Goal: Contribute content: Add original content to the website for others to see

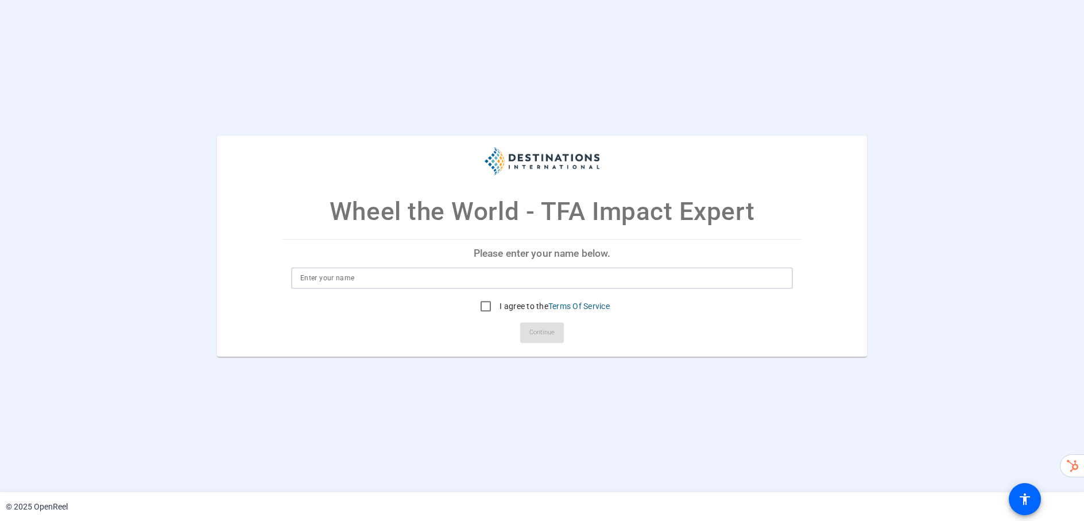
click at [473, 274] on input at bounding box center [542, 278] width 484 height 14
type input "Arturo Gaona"
click at [480, 308] on input "I agree to the Terms Of Service" at bounding box center [485, 306] width 23 height 23
checkbox input "true"
click at [526, 337] on span at bounding box center [542, 333] width 44 height 28
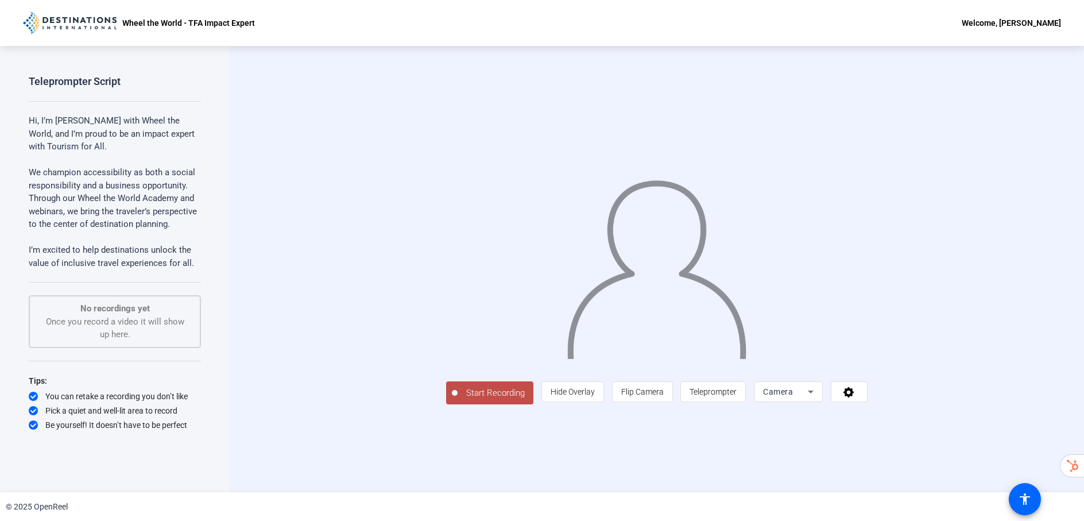
click at [814, 402] on div "Camera" at bounding box center [788, 391] width 51 height 21
click at [953, 473] on div at bounding box center [542, 260] width 1084 height 521
click at [856, 397] on icon at bounding box center [849, 391] width 13 height 11
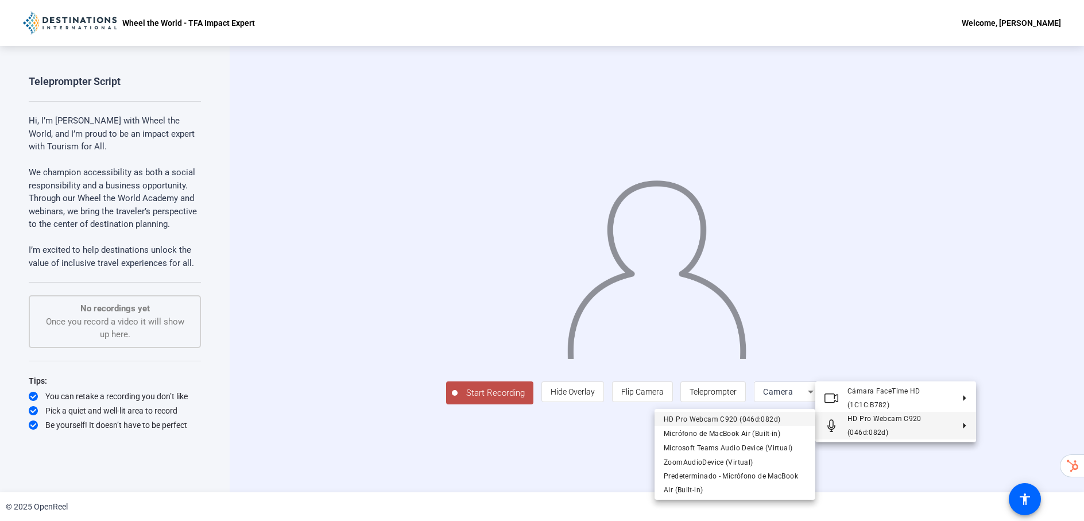
click at [762, 415] on span "HD Pro Webcam C920 (046d:082d)" at bounding box center [722, 419] width 117 height 8
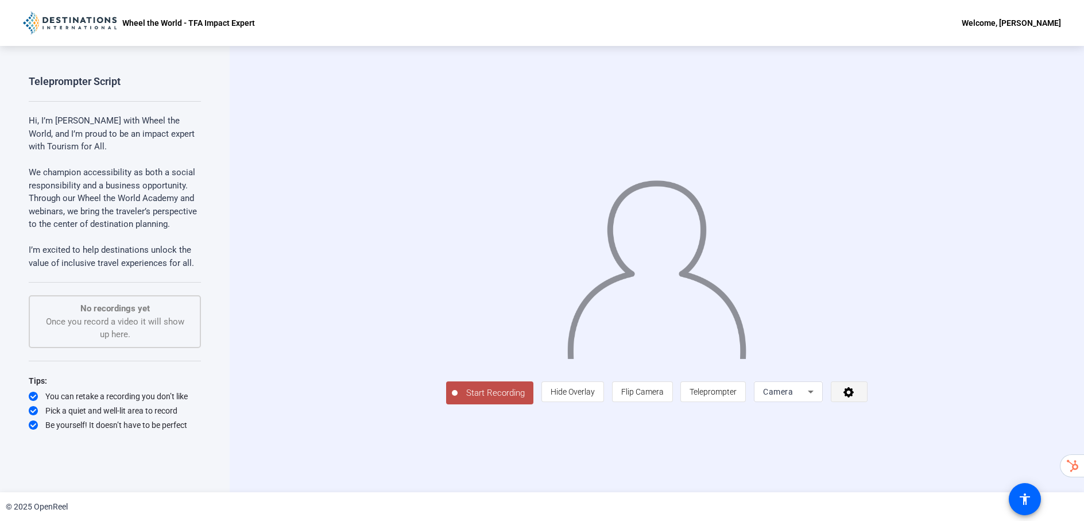
click at [854, 397] on icon at bounding box center [849, 392] width 10 height 10
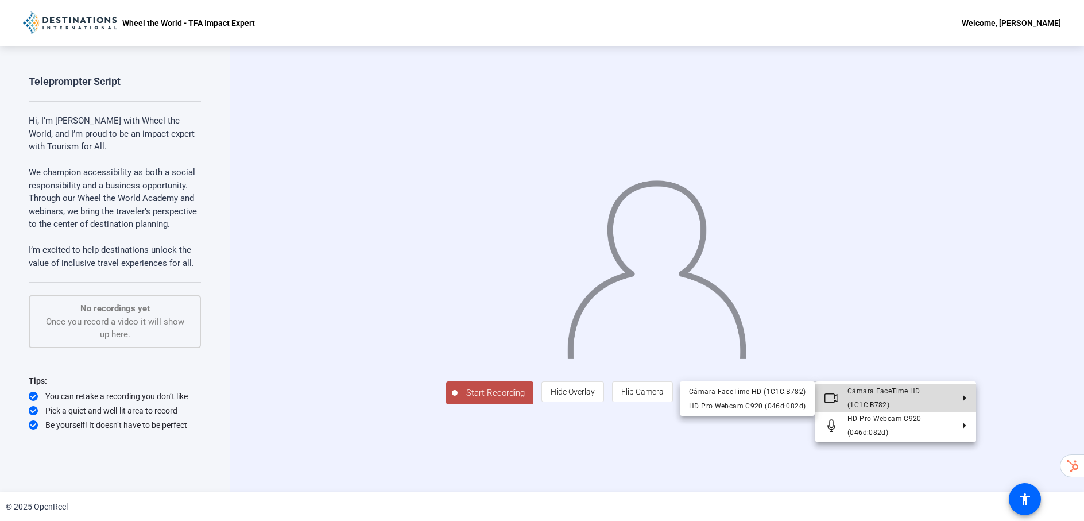
click at [911, 399] on span "Cámara FaceTime HD (1C1C:B782)" at bounding box center [901, 398] width 106 height 28
click at [781, 401] on div "HD Pro Webcam C920 (046d:082d)" at bounding box center [747, 406] width 117 height 14
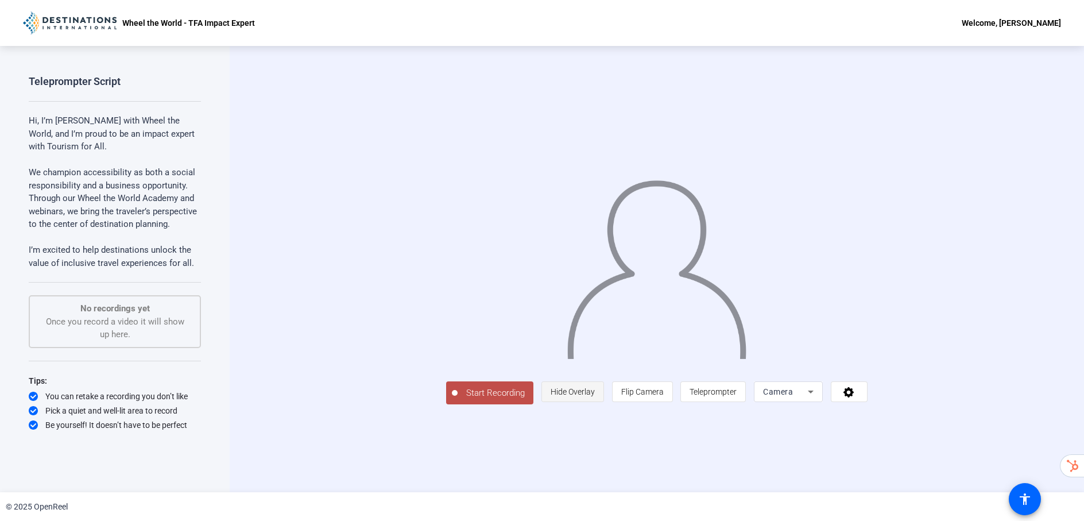
click at [595, 396] on span "Hide Overlay" at bounding box center [573, 391] width 44 height 9
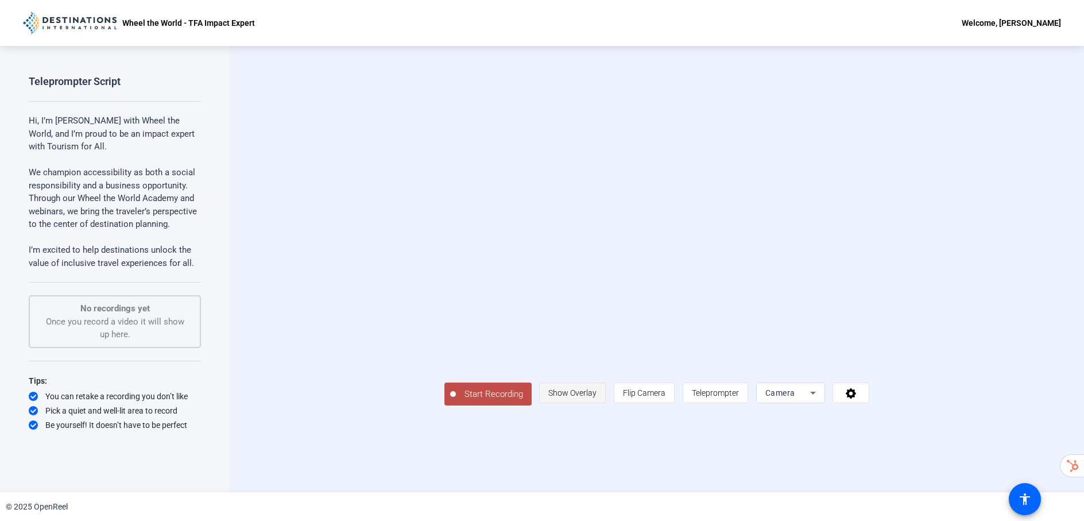
click at [597, 397] on span "Show Overlay" at bounding box center [572, 392] width 48 height 9
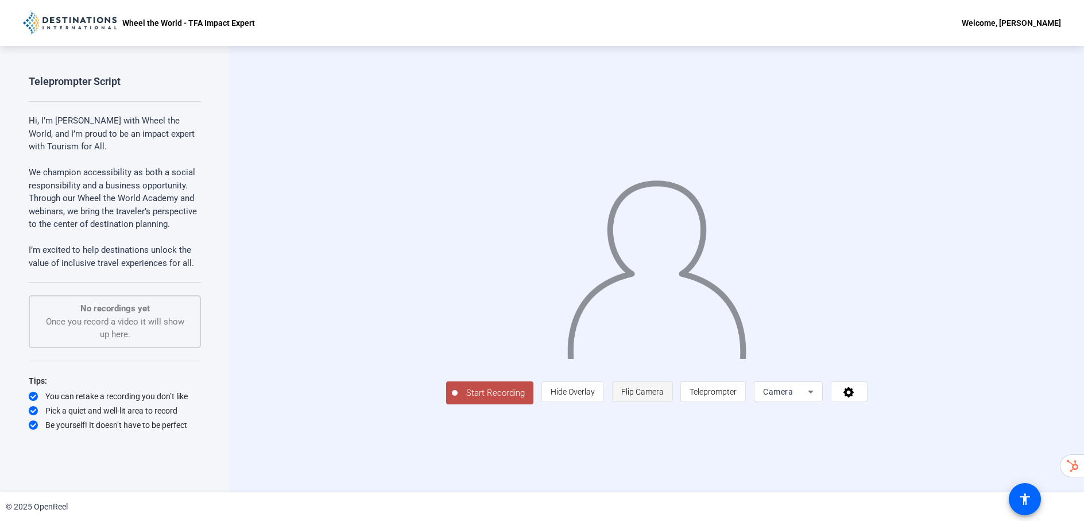
click at [664, 396] on span "Flip Camera" at bounding box center [642, 391] width 43 height 9
click at [867, 405] on span at bounding box center [850, 392] width 36 height 28
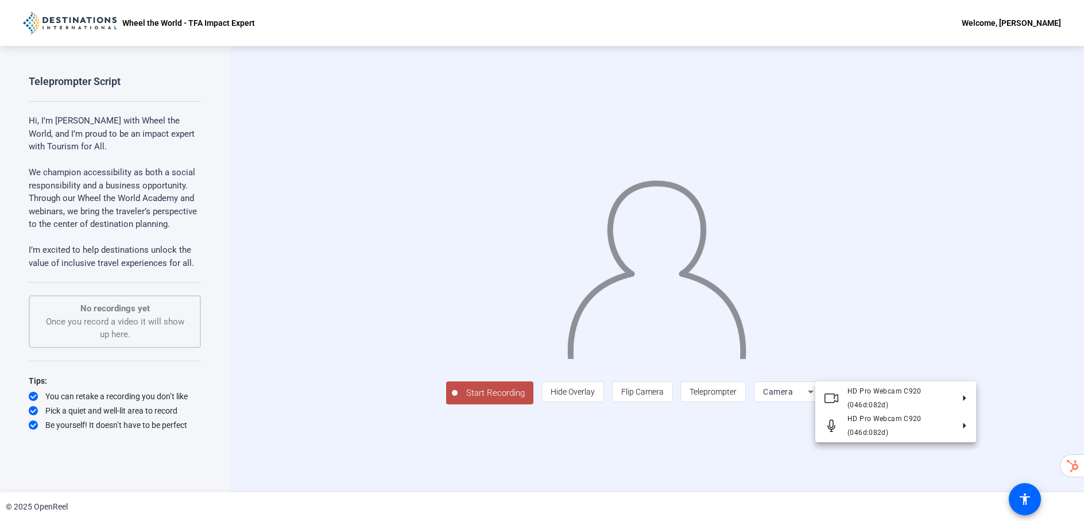
click at [858, 485] on div at bounding box center [542, 260] width 1084 height 521
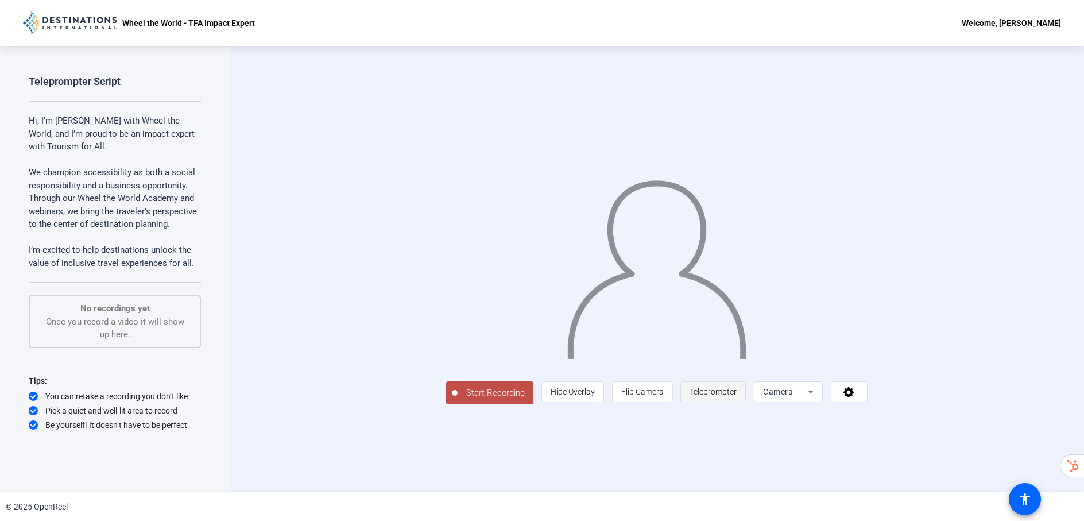
click at [737, 396] on span "Teleprompter" at bounding box center [713, 391] width 47 height 9
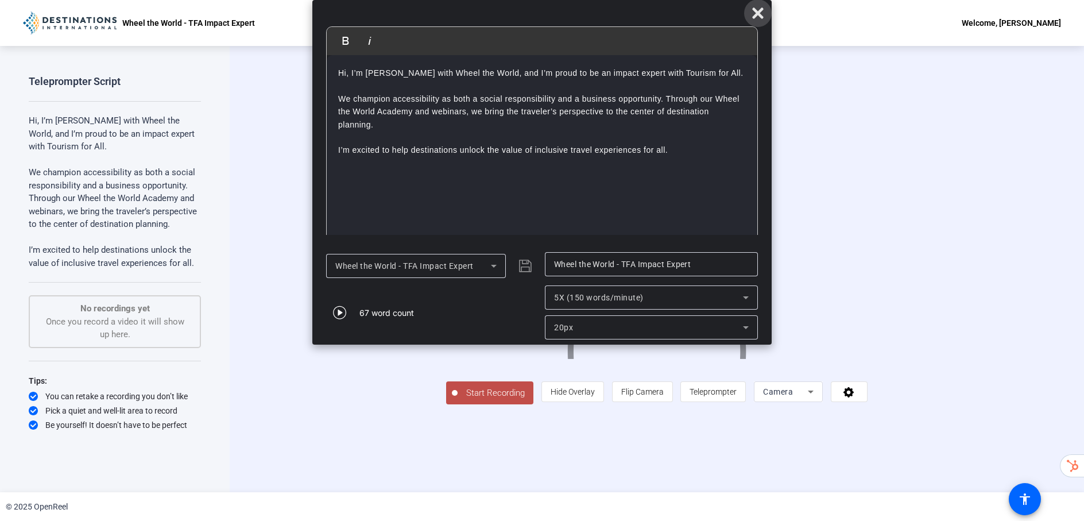
click at [753, 13] on icon at bounding box center [758, 13] width 14 height 14
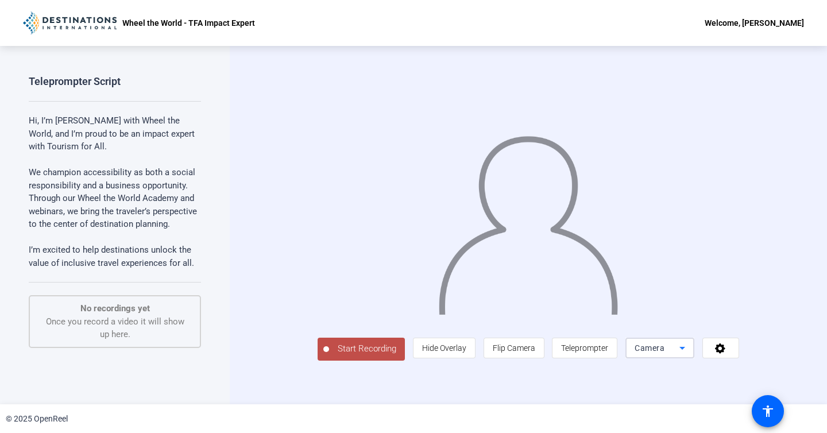
click at [665, 353] on span "Camera" at bounding box center [650, 347] width 30 height 9
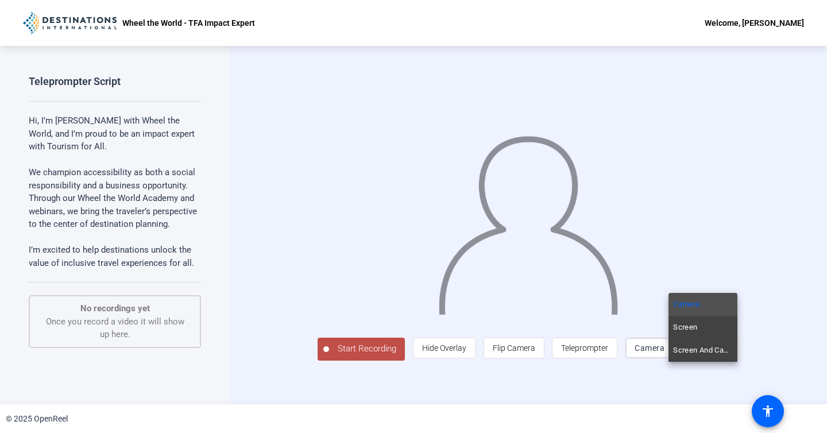
click at [764, 364] on div at bounding box center [413, 216] width 827 height 433
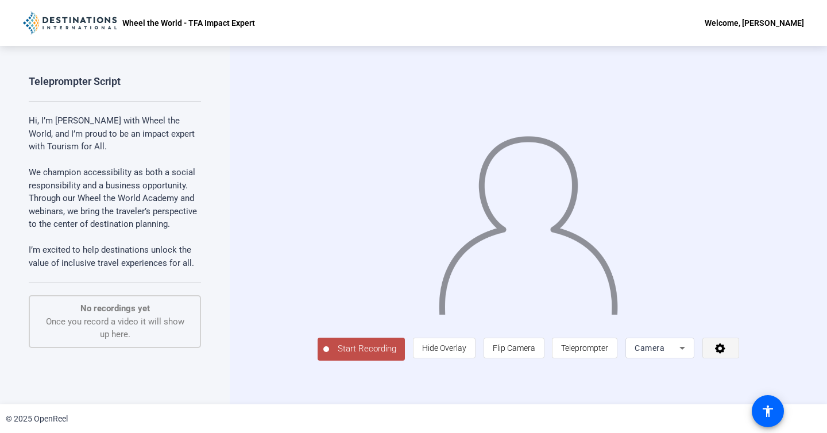
click at [725, 354] on icon at bounding box center [720, 348] width 10 height 10
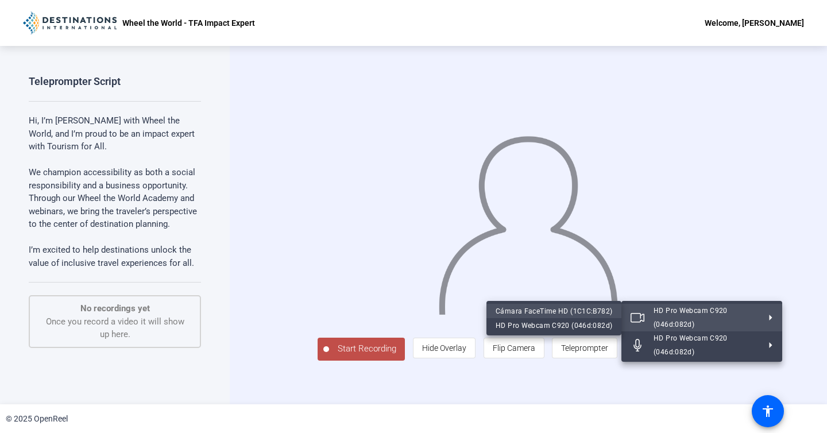
click at [565, 310] on div "Cámara FaceTime HD (1C1C:B782)" at bounding box center [554, 311] width 117 height 14
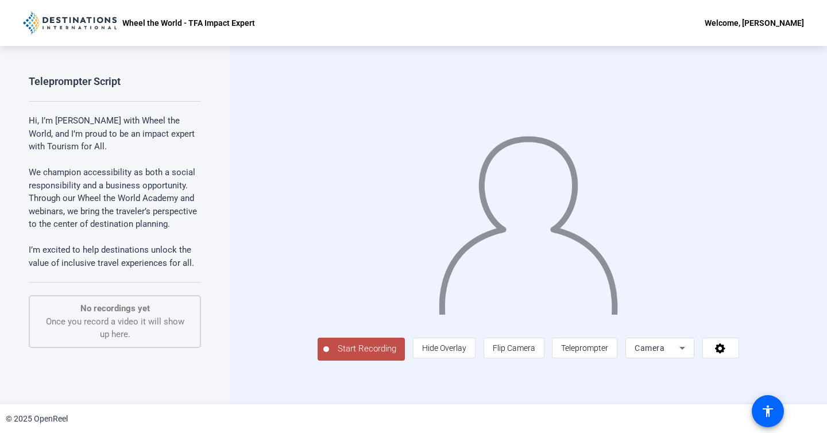
click at [335, 356] on span "Start Recording" at bounding box center [367, 348] width 76 height 13
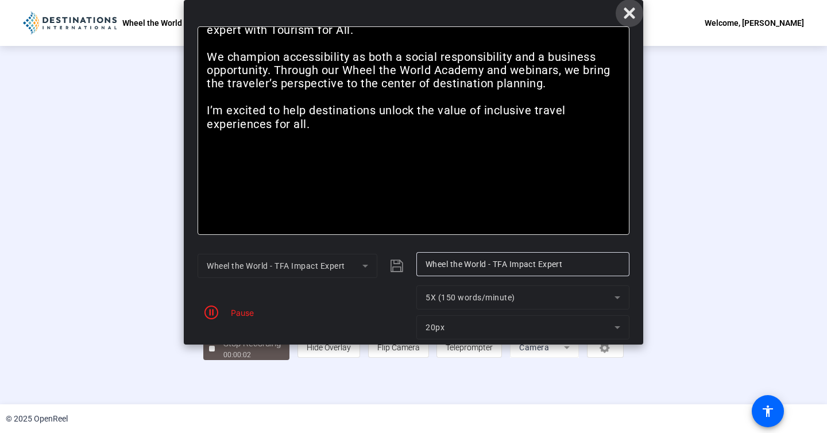
click at [631, 12] on icon at bounding box center [629, 12] width 11 height 11
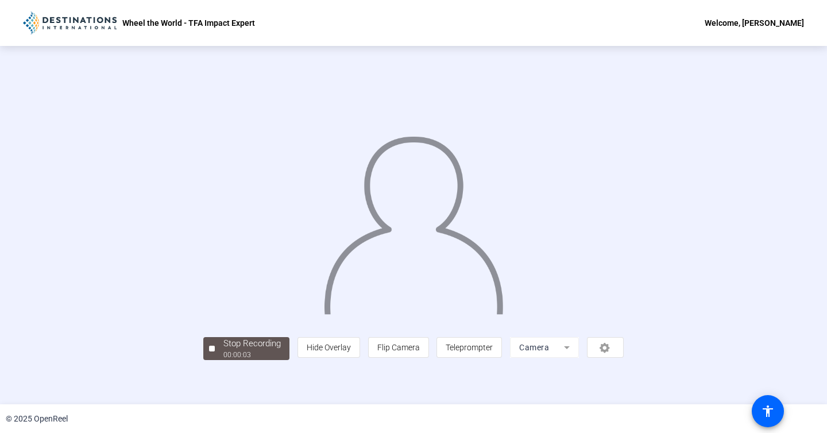
scroll to position [28, 0]
click at [215, 361] on span "Stop Recording 00:00:07" at bounding box center [252, 349] width 75 height 24
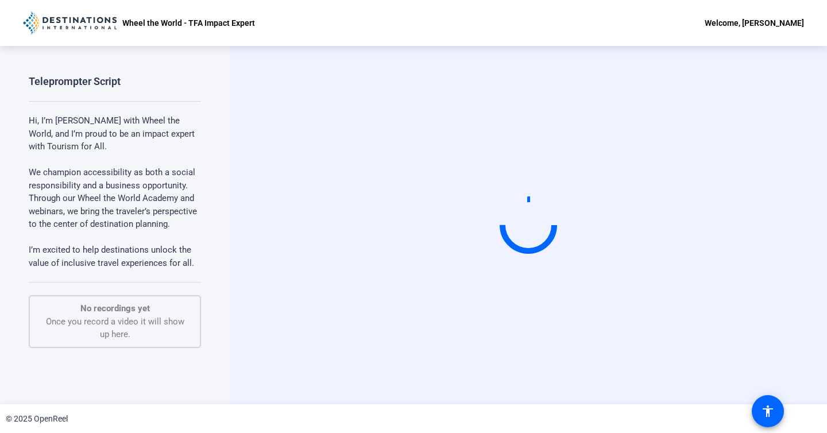
scroll to position [0, 0]
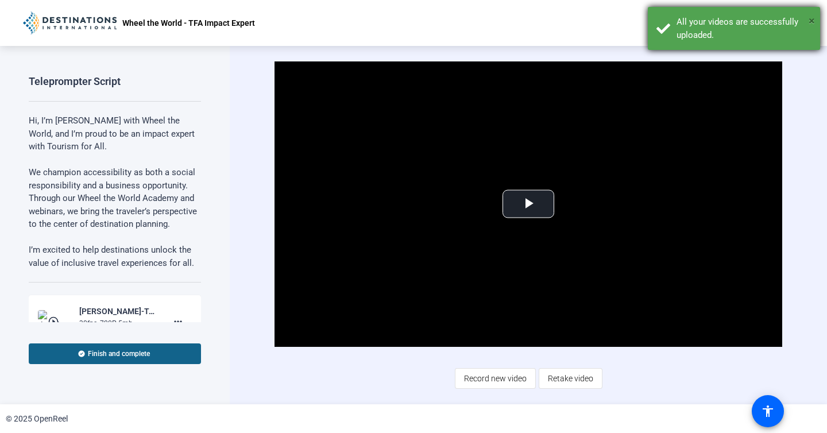
click at [810, 22] on span "×" at bounding box center [812, 21] width 6 height 14
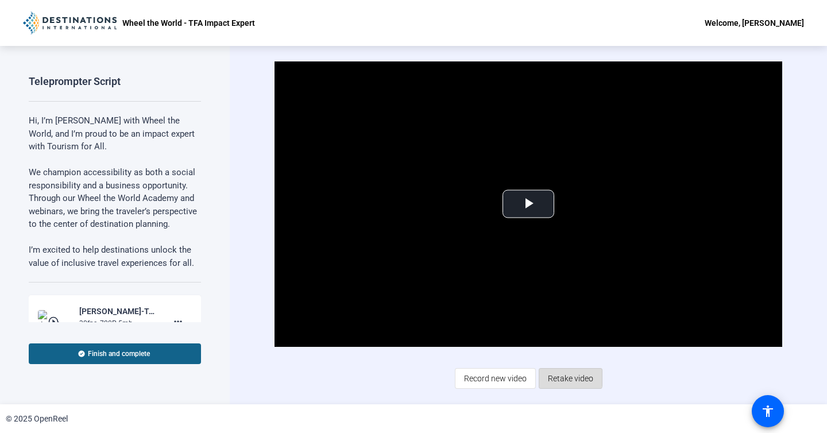
click at [558, 376] on span "Retake video" at bounding box center [570, 379] width 45 height 22
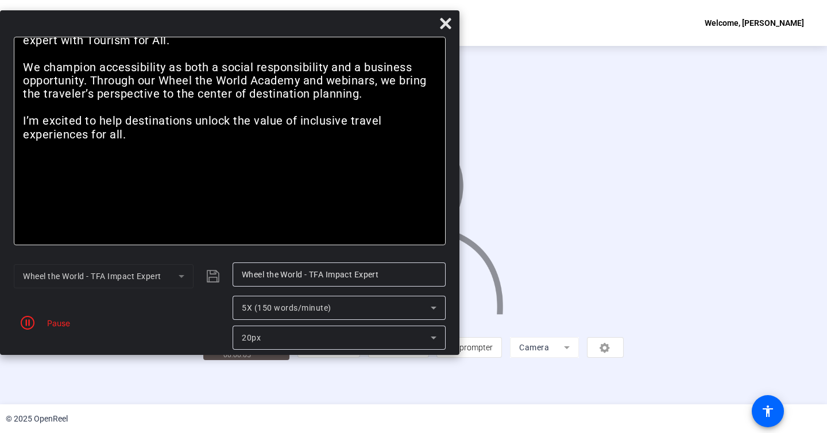
drag, startPoint x: 540, startPoint y: 21, endPoint x: 242, endPoint y: 34, distance: 297.8
click at [244, 32] on div at bounding box center [229, 26] width 459 height 20
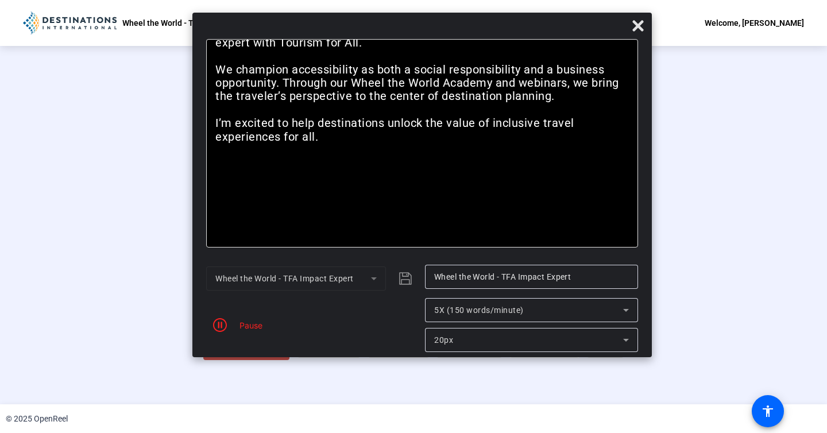
drag, startPoint x: 311, startPoint y: 30, endPoint x: 504, endPoint y: 33, distance: 193.6
click at [504, 33] on div at bounding box center [421, 28] width 459 height 20
click at [223, 326] on icon "button" at bounding box center [220, 325] width 14 height 14
click at [257, 337] on span "Reset" at bounding box center [261, 331] width 22 height 13
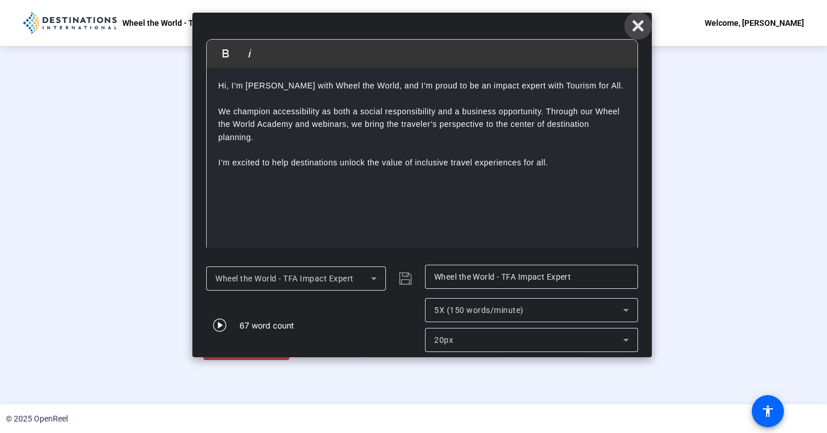
click at [635, 26] on icon at bounding box center [638, 26] width 14 height 14
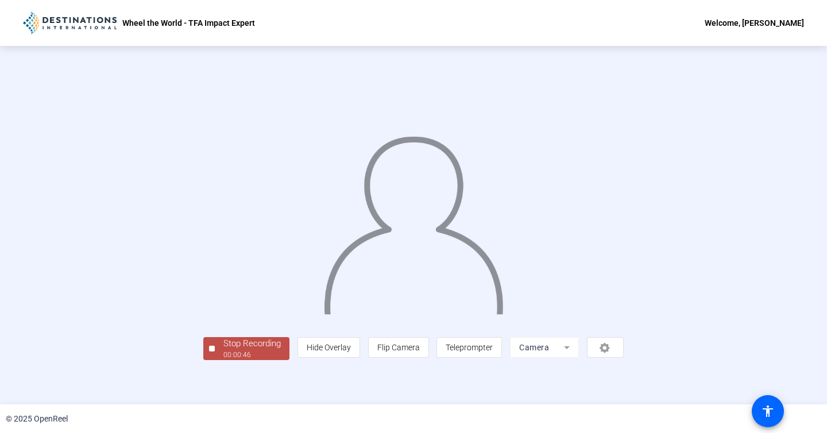
scroll to position [21, 0]
click at [215, 361] on span "Stop Recording 00:00:47" at bounding box center [252, 349] width 75 height 24
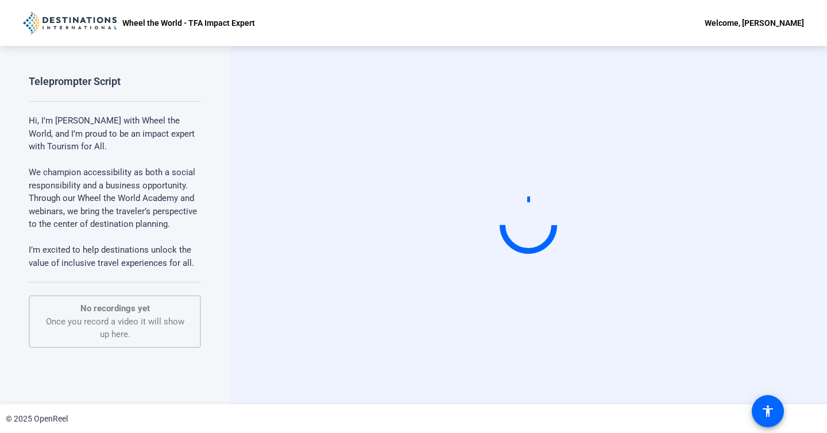
scroll to position [0, 0]
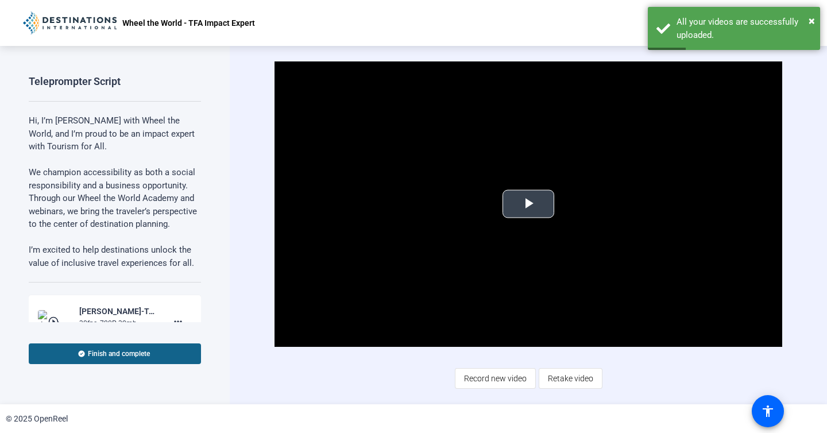
click at [528, 204] on span "Video Player" at bounding box center [528, 204] width 0 height 0
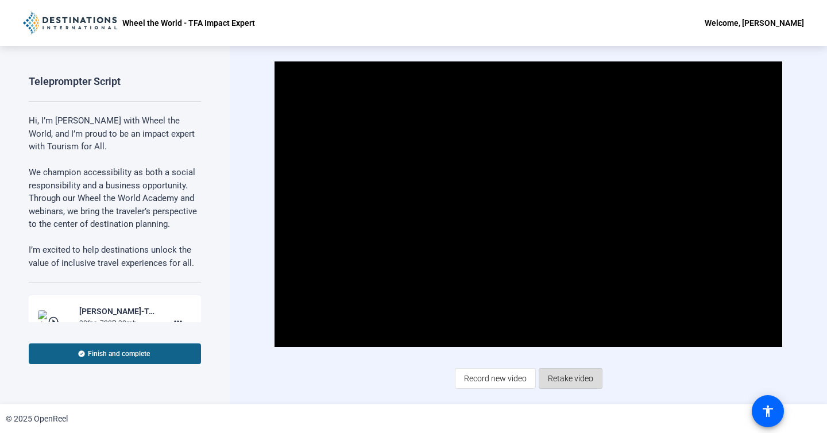
click at [563, 376] on span "Retake video" at bounding box center [570, 379] width 45 height 22
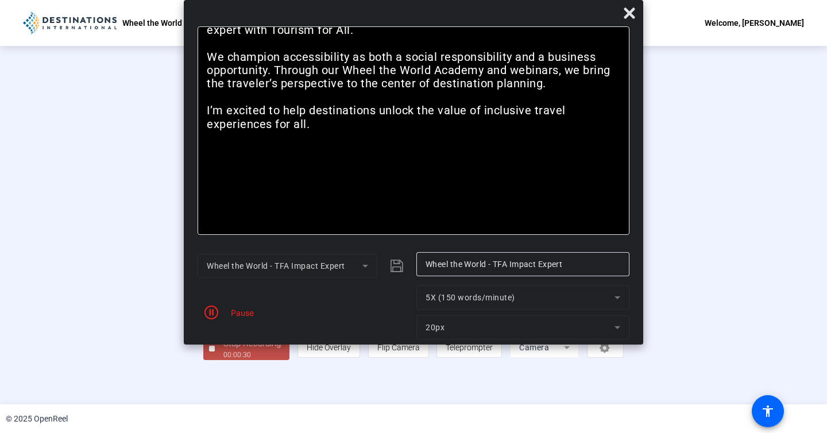
click at [242, 319] on div "Pause" at bounding box center [304, 312] width 213 height 54
click at [220, 312] on span "button" at bounding box center [212, 313] width 28 height 28
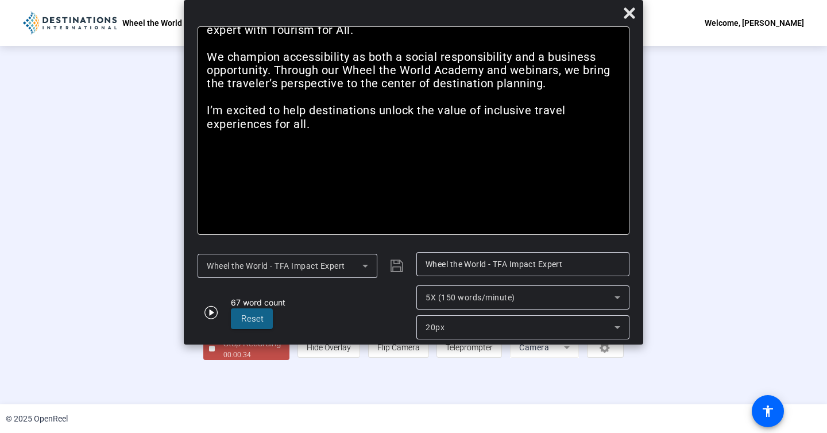
click at [377, 60] on p "We champion accessibility as both a social responsibility and a business opport…" at bounding box center [414, 70] width 414 height 67
click at [633, 13] on icon at bounding box center [630, 13] width 14 height 14
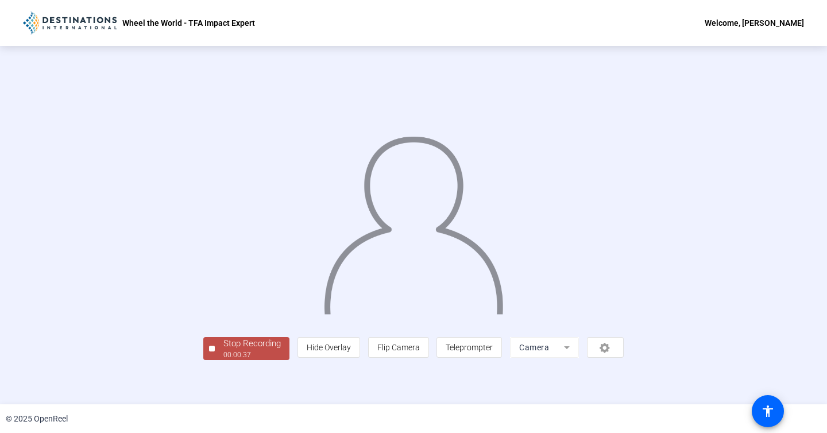
scroll to position [28, 0]
click at [223, 350] on div "Stop Recording" at bounding box center [251, 343] width 57 height 13
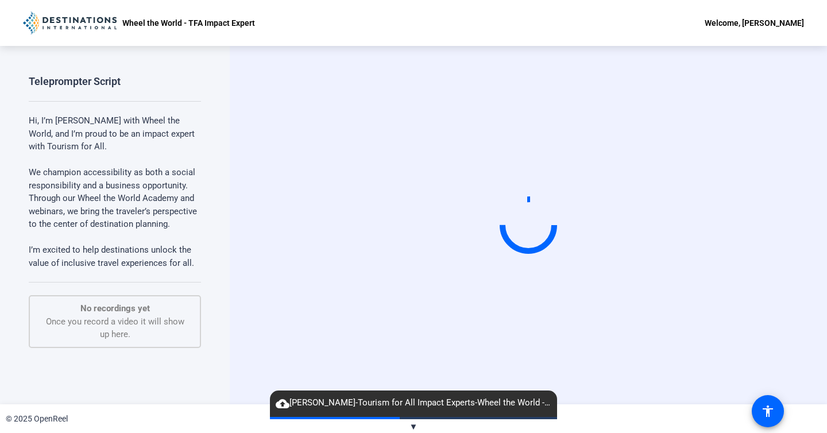
click at [111, 207] on p "We champion accessibility as both a social responsibility and a business opport…" at bounding box center [115, 198] width 172 height 91
click at [90, 153] on p "We champion accessibility as both a social responsibility and a business opport…" at bounding box center [115, 198] width 172 height 91
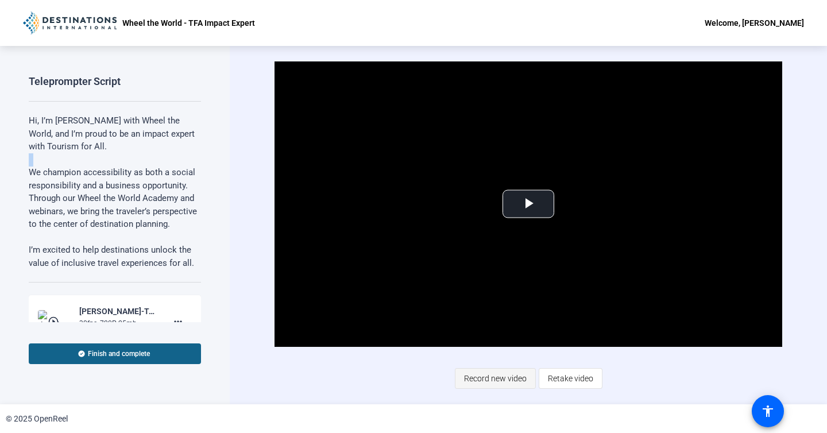
click at [509, 380] on span "Record new video" at bounding box center [495, 379] width 63 height 22
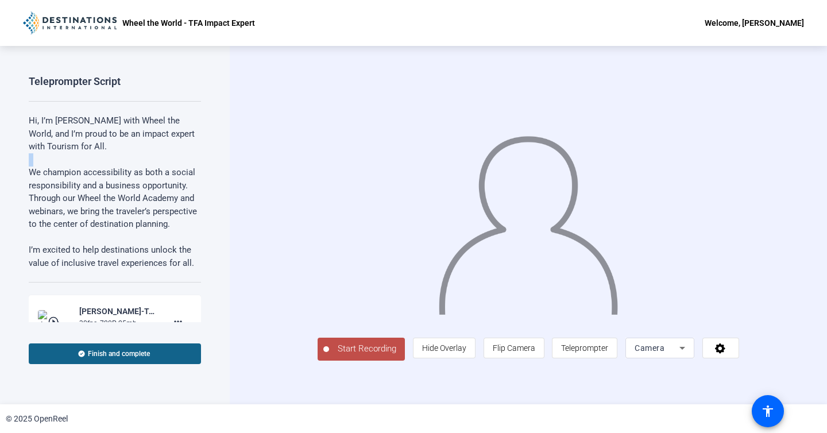
click at [333, 356] on span "Start Recording" at bounding box center [367, 348] width 76 height 13
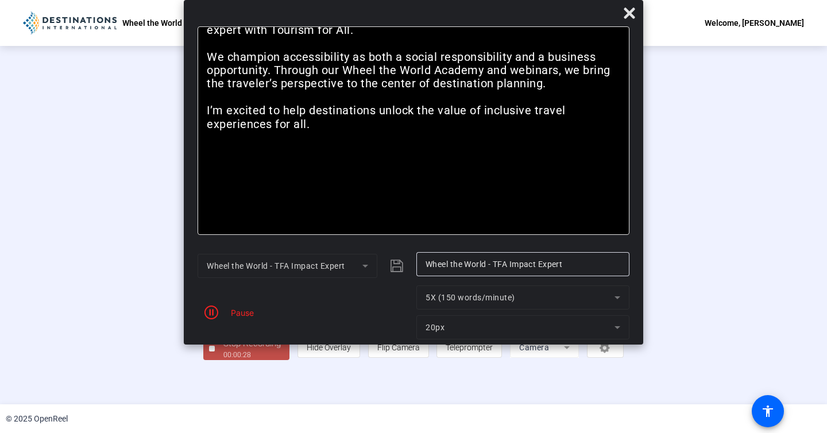
click at [245, 312] on div "Pause" at bounding box center [239, 313] width 29 height 12
click at [218, 314] on icon "button" at bounding box center [211, 313] width 14 height 14
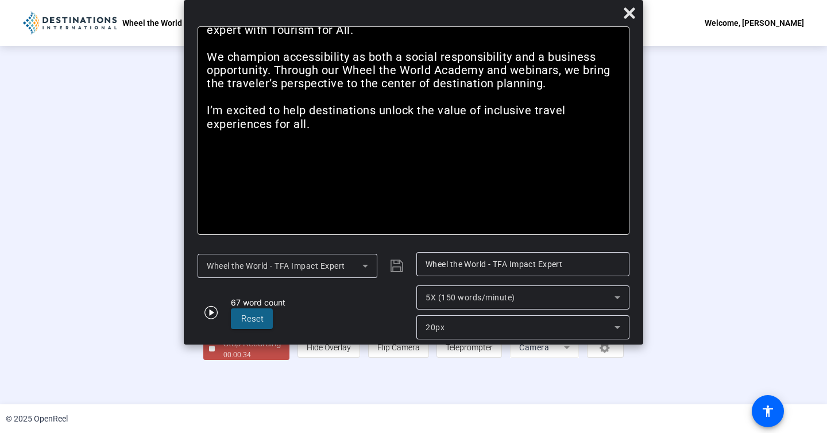
click at [573, 296] on div "5X (150 words/minute)" at bounding box center [520, 298] width 189 height 14
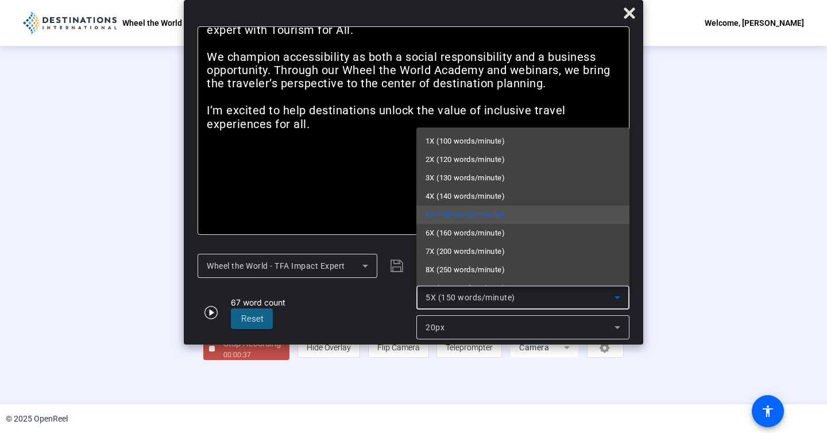
click at [573, 296] on div at bounding box center [413, 216] width 827 height 433
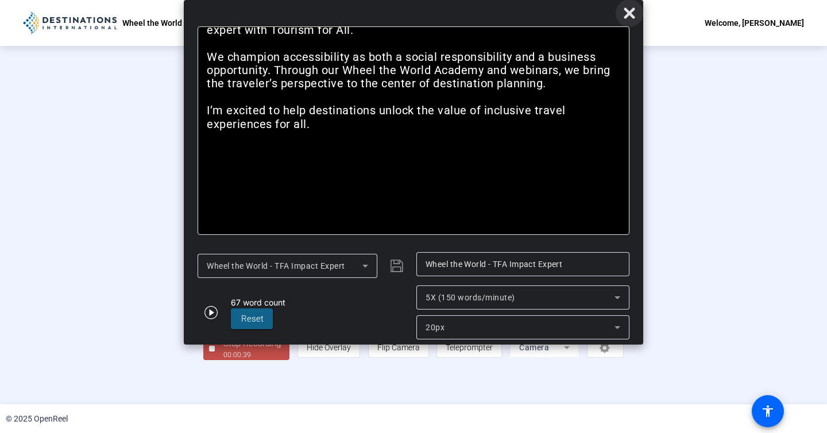
click at [628, 18] on icon at bounding box center [630, 13] width 14 height 14
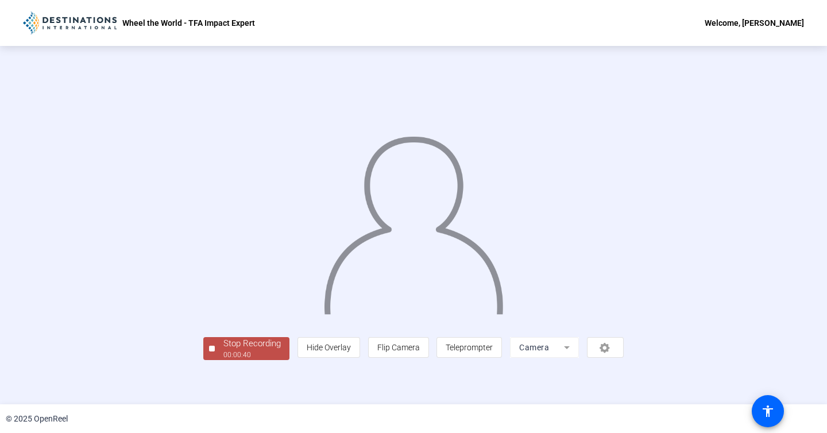
scroll to position [28, 0]
click at [223, 360] on div "00:00:41" at bounding box center [251, 355] width 57 height 10
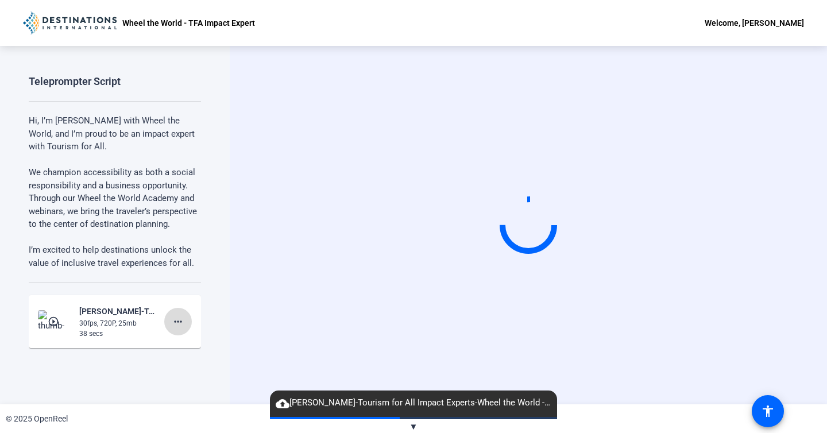
click at [179, 322] on mat-icon "more_horiz" at bounding box center [178, 322] width 14 height 14
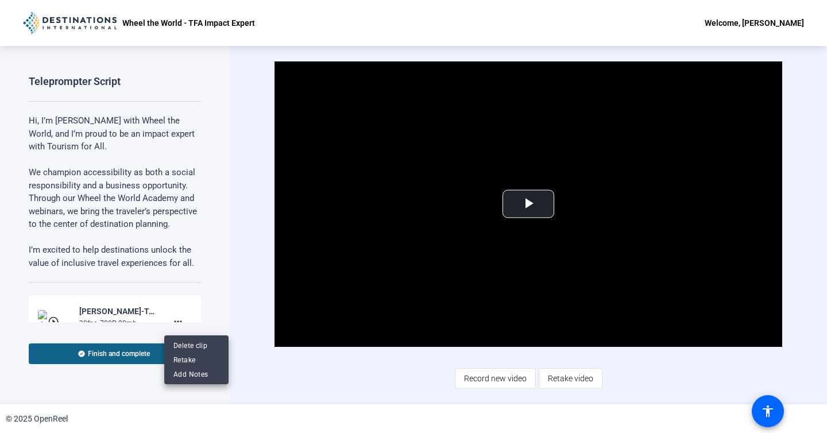
click at [244, 376] on div at bounding box center [413, 216] width 827 height 433
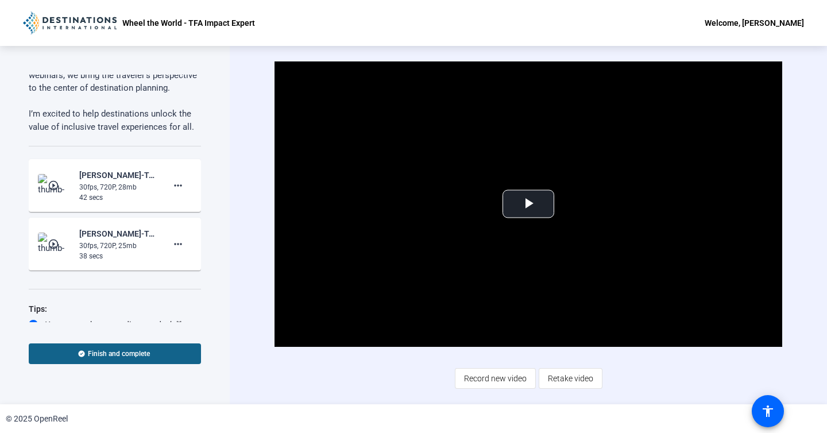
scroll to position [173, 0]
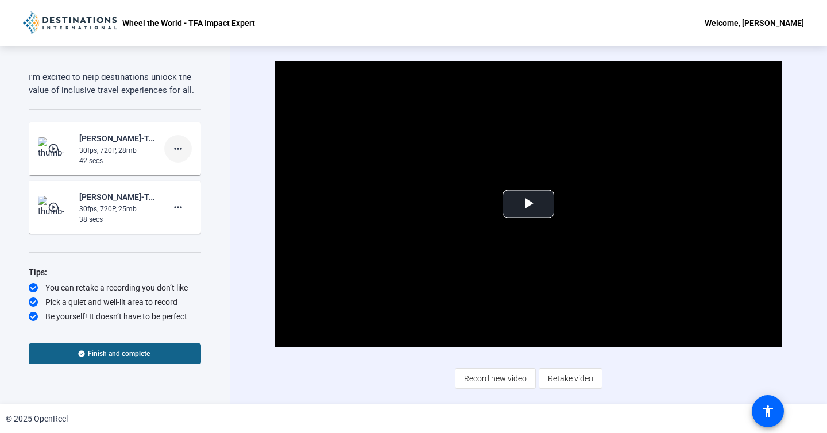
click at [179, 146] on mat-icon "more_horiz" at bounding box center [178, 149] width 14 height 14
click at [195, 173] on span "Delete clip" at bounding box center [196, 173] width 46 height 14
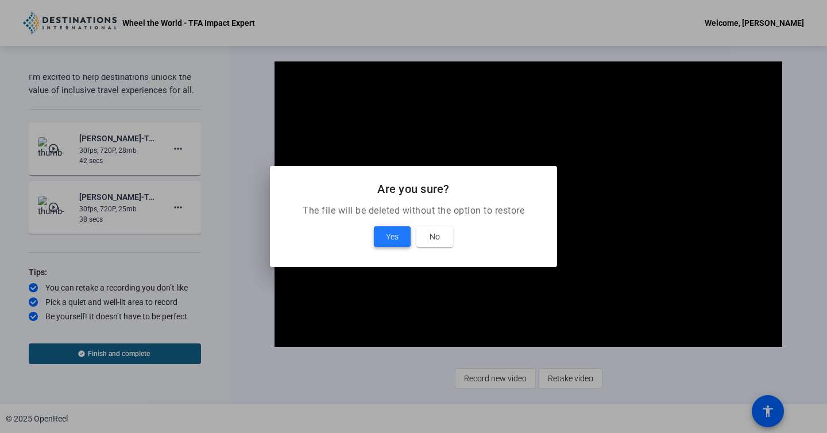
click at [395, 234] on span "Yes" at bounding box center [392, 237] width 13 height 14
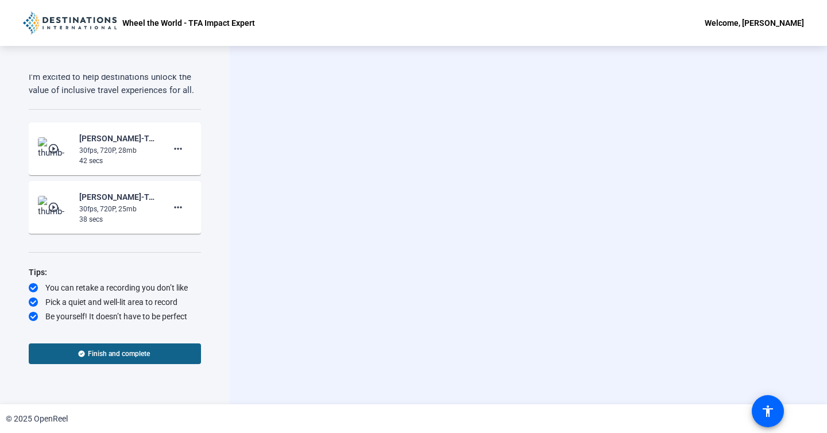
scroll to position [114, 0]
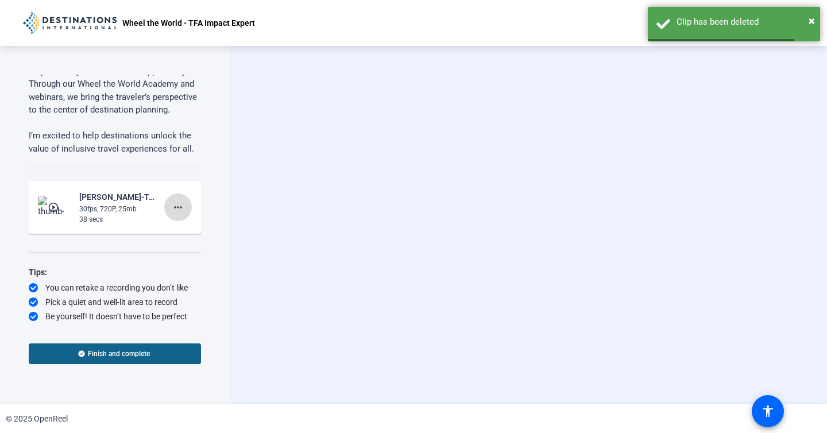
click at [182, 207] on mat-icon "more_horiz" at bounding box center [178, 207] width 14 height 14
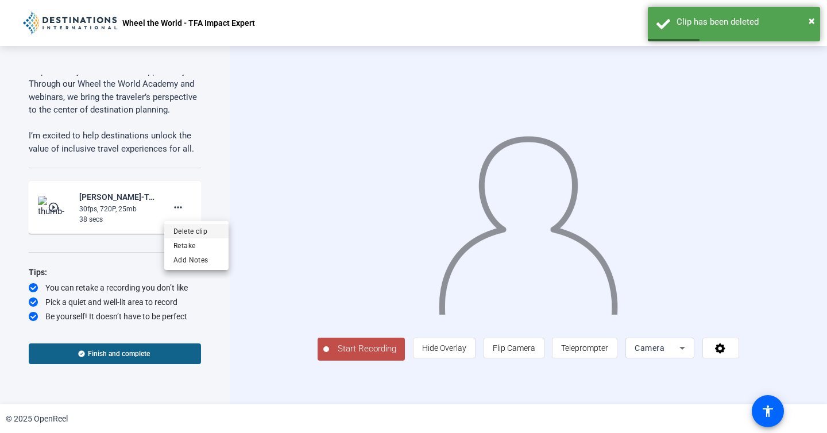
click at [203, 232] on span "Delete clip" at bounding box center [196, 232] width 46 height 14
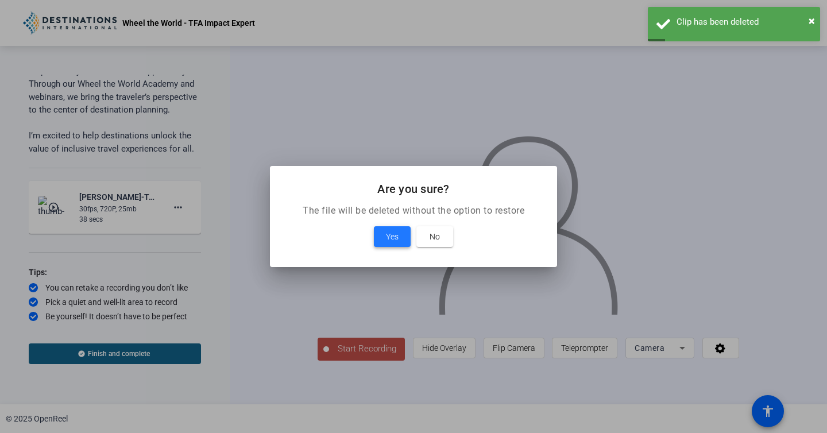
click at [382, 234] on span at bounding box center [392, 237] width 37 height 28
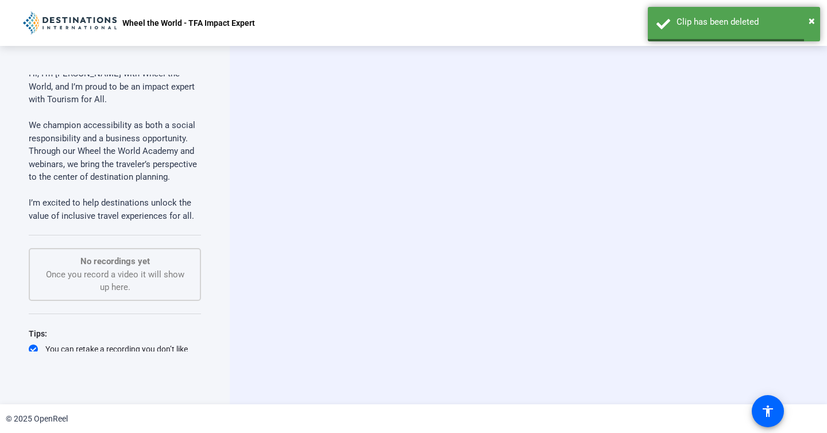
scroll to position [0, 0]
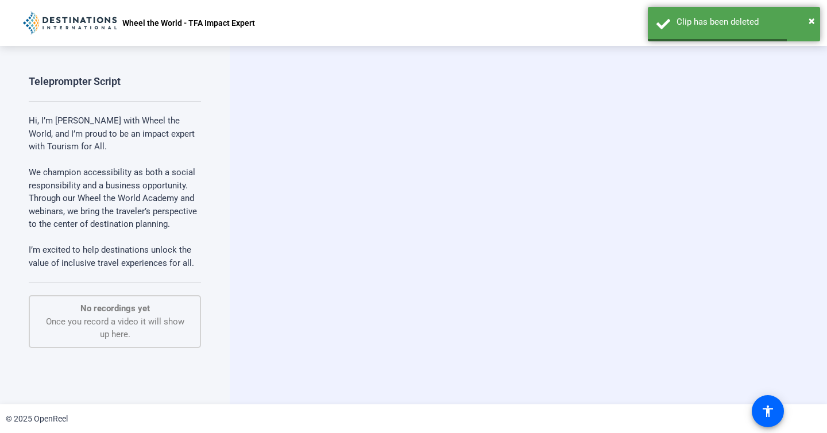
click at [105, 168] on p "We champion accessibility as both a social responsibility and a business opport…" at bounding box center [115, 198] width 172 height 91
click at [89, 192] on p "We champion accessibility as both a social responsibility and a business opport…" at bounding box center [115, 198] width 172 height 91
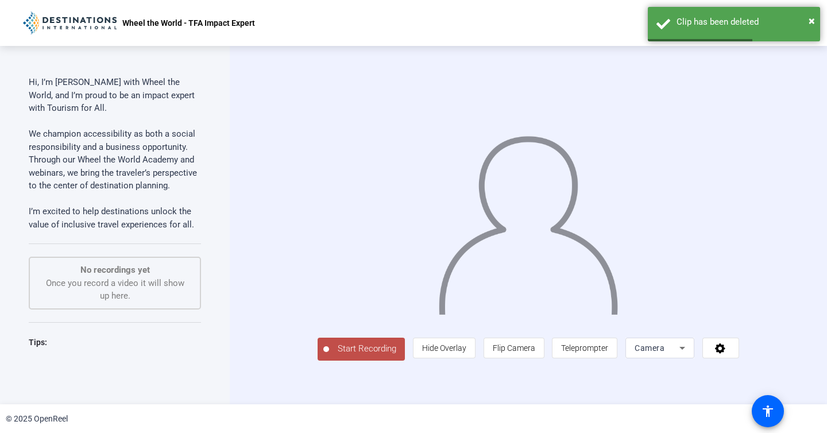
scroll to position [71, 0]
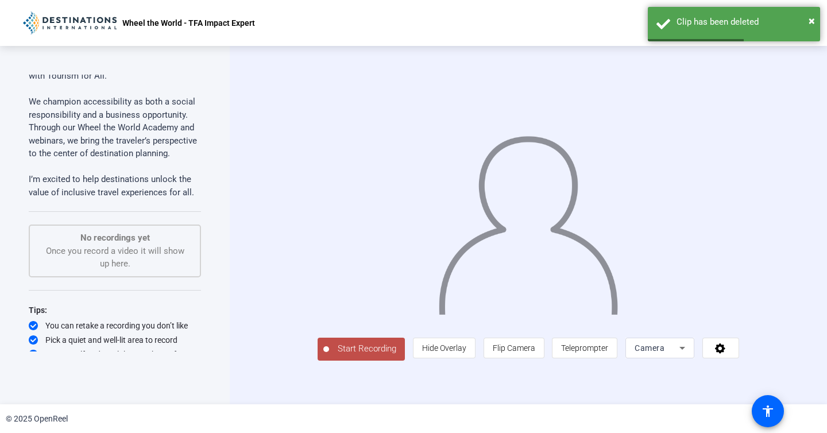
click at [117, 193] on p "I’m excited to help destinations unlock the value of inclusive travel experienc…" at bounding box center [115, 186] width 172 height 26
click at [160, 194] on p "I’m excited to help destinations unlock the value of inclusive travel experienc…" at bounding box center [115, 186] width 172 height 26
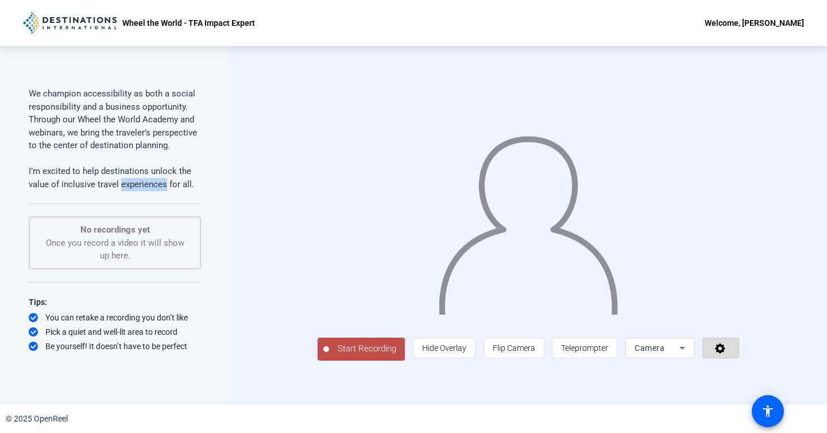
click at [725, 354] on icon at bounding box center [720, 348] width 10 height 10
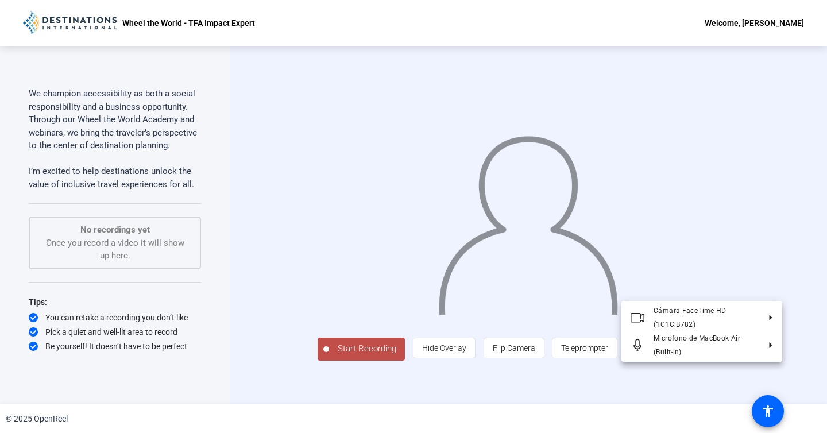
click at [768, 373] on div at bounding box center [413, 216] width 827 height 433
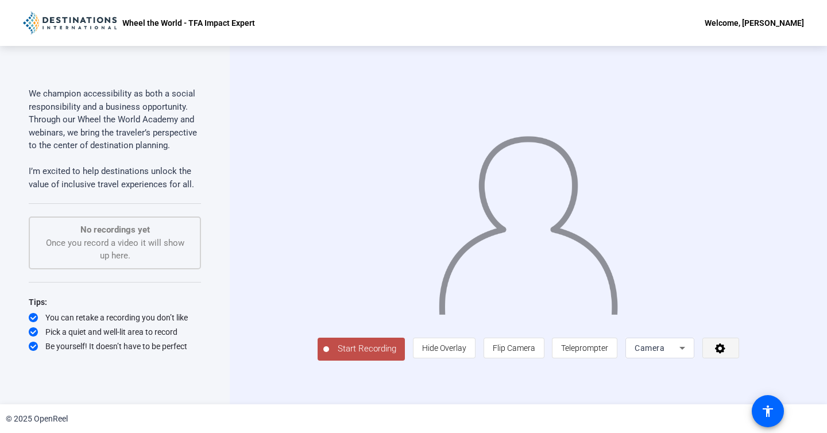
click at [725, 354] on icon at bounding box center [720, 348] width 10 height 10
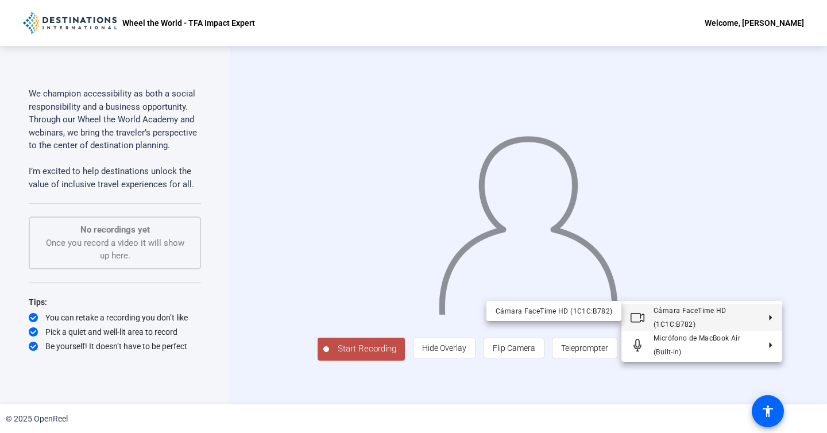
click at [786, 326] on div at bounding box center [413, 216] width 827 height 433
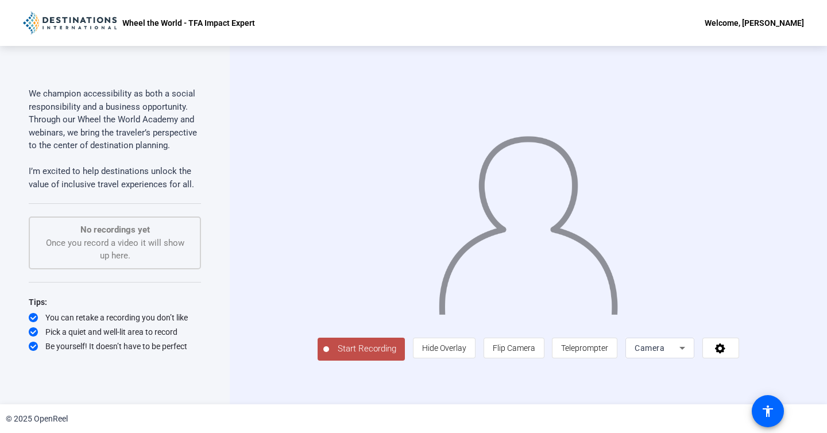
scroll to position [78, 0]
click at [329, 356] on span "Start Recording" at bounding box center [367, 348] width 76 height 13
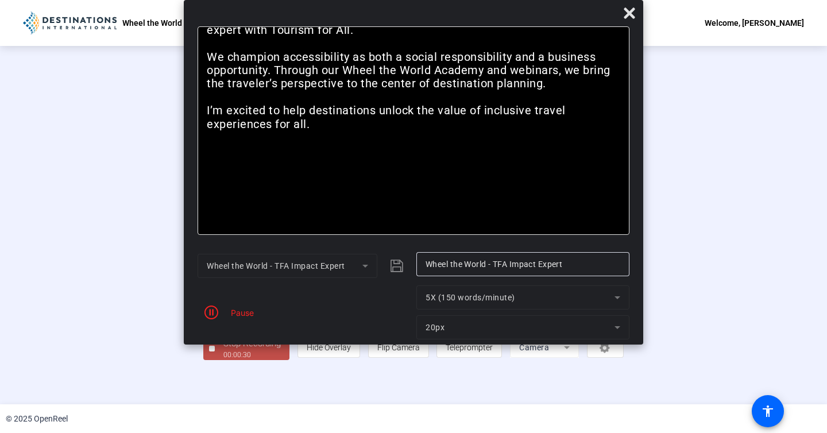
click at [239, 311] on div "Pause" at bounding box center [239, 313] width 29 height 12
click at [213, 312] on icon "button" at bounding box center [211, 313] width 14 height 14
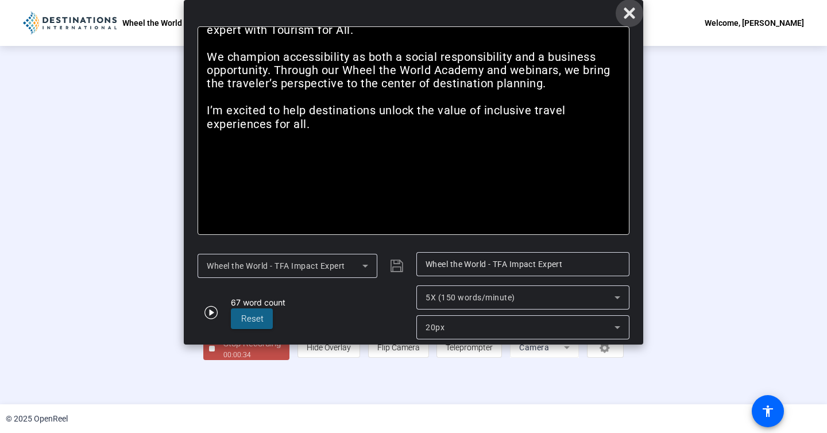
click at [627, 20] on icon at bounding box center [630, 13] width 14 height 14
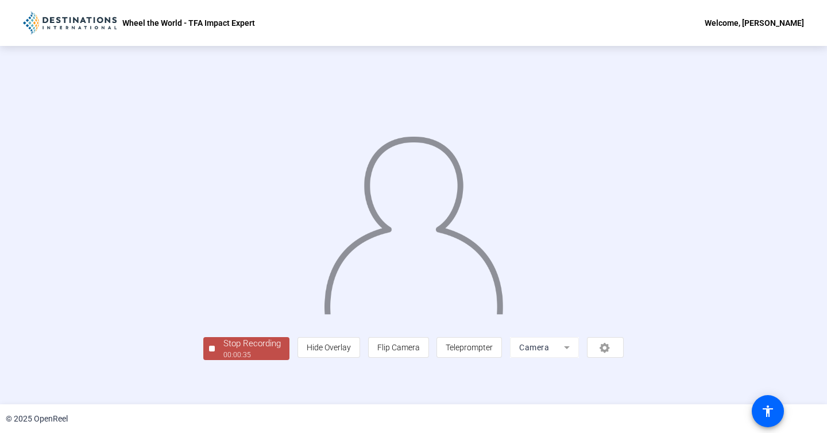
scroll to position [28, 0]
click at [223, 350] on div "Stop Recording" at bounding box center [251, 343] width 57 height 13
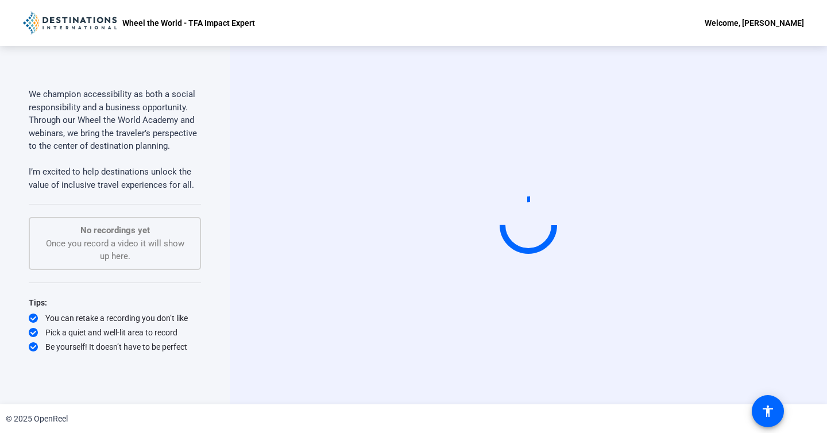
scroll to position [0, 0]
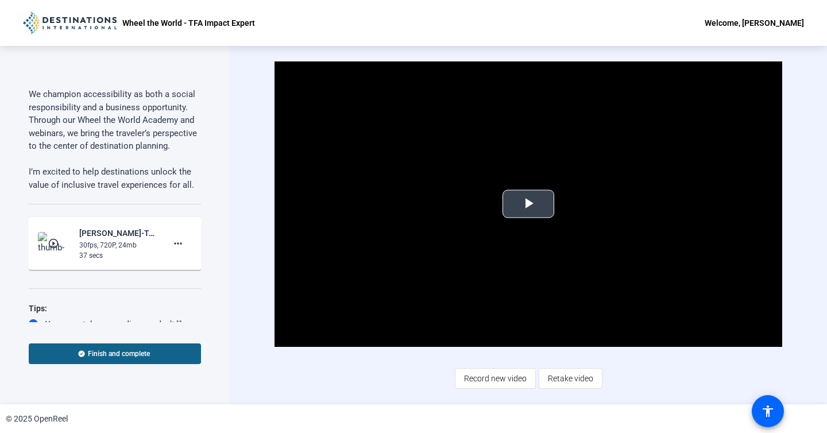
click at [546, 186] on video "Video Player" at bounding box center [529, 203] width 508 height 285
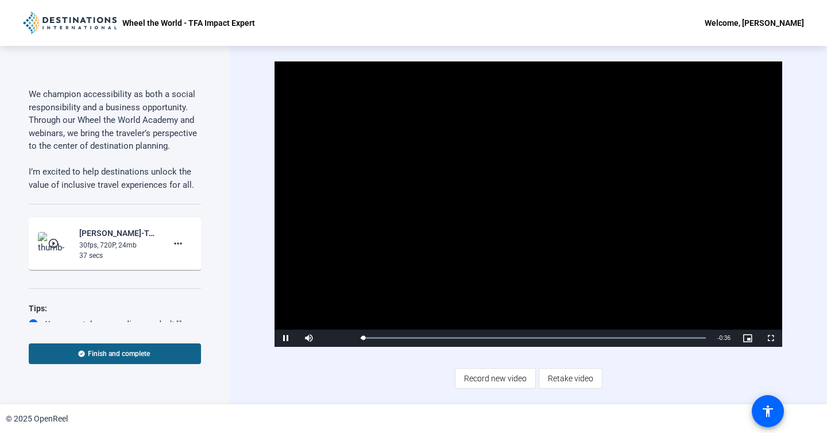
click at [518, 217] on video "Video Player" at bounding box center [529, 203] width 508 height 285
click at [283, 338] on span "Video Player" at bounding box center [286, 338] width 23 height 0
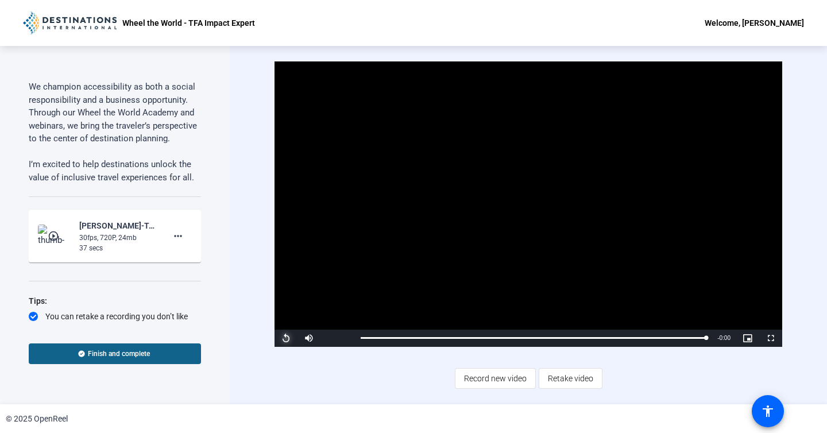
scroll to position [113, 0]
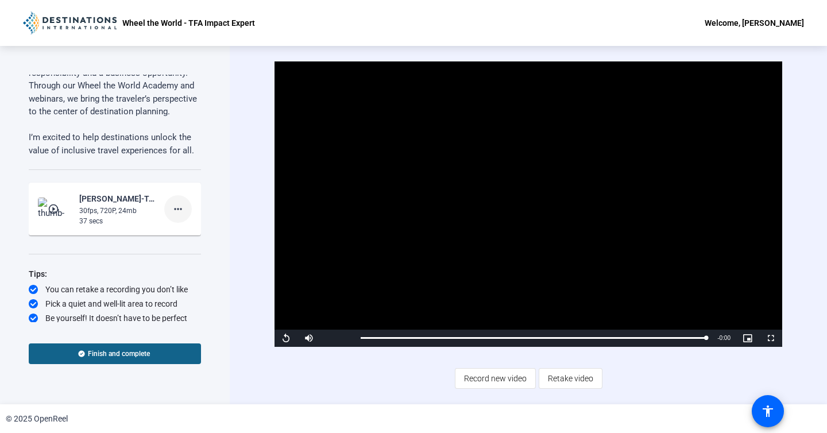
click at [176, 207] on mat-icon "more_horiz" at bounding box center [178, 209] width 14 height 14
click at [185, 233] on span "Delete clip" at bounding box center [196, 233] width 46 height 14
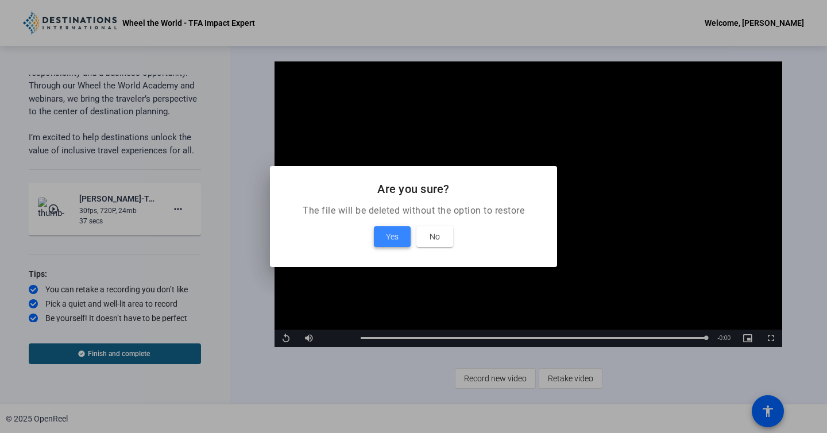
click at [395, 238] on span "Yes" at bounding box center [392, 237] width 13 height 14
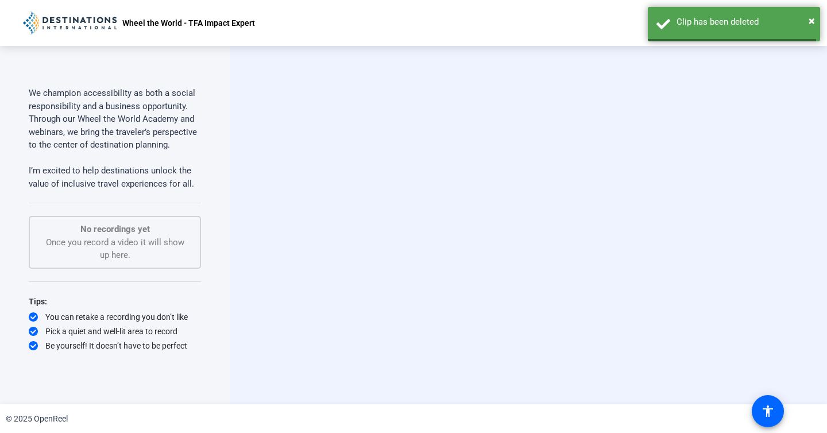
scroll to position [79, 0]
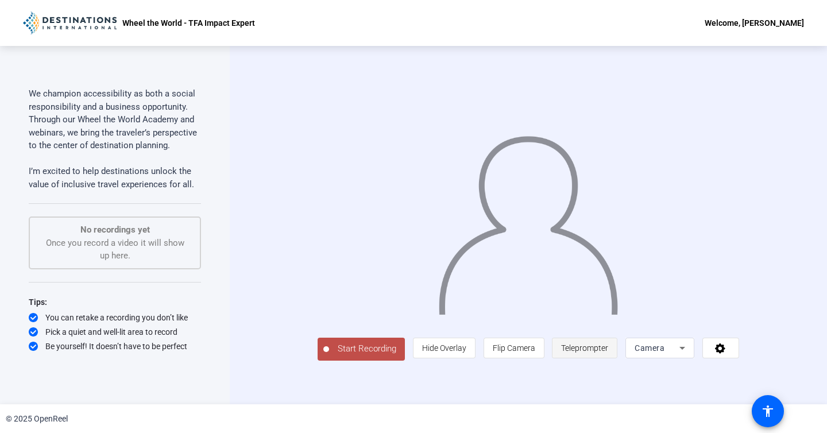
click at [608, 359] on span "Teleprompter" at bounding box center [584, 348] width 47 height 22
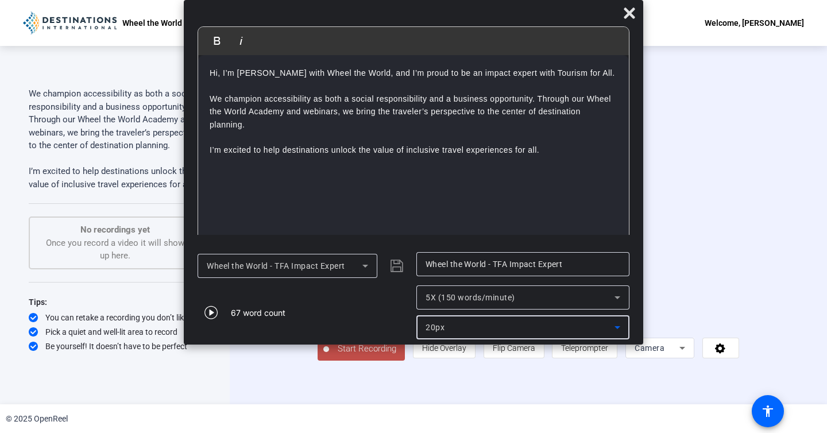
click at [560, 325] on div "20px" at bounding box center [520, 327] width 189 height 14
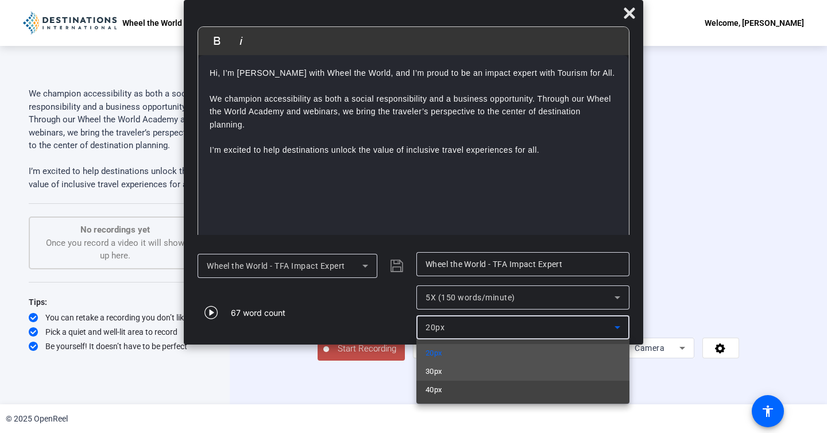
click at [530, 366] on mat-option "30px" at bounding box center [522, 371] width 213 height 18
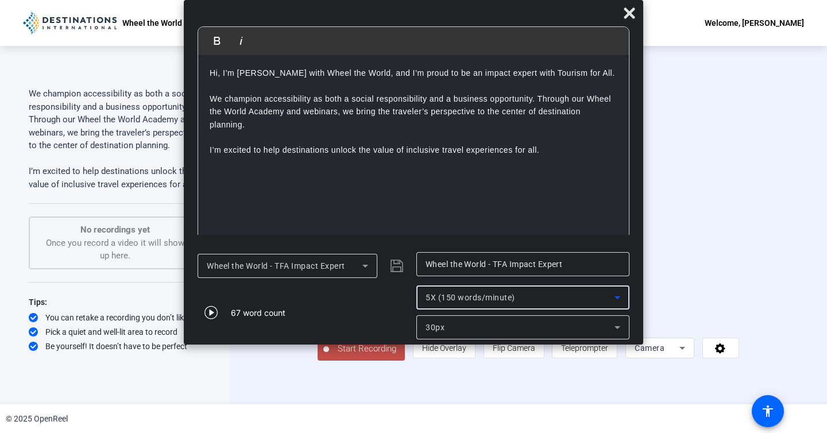
click at [494, 298] on span "5X (150 words/minute)" at bounding box center [471, 297] width 90 height 9
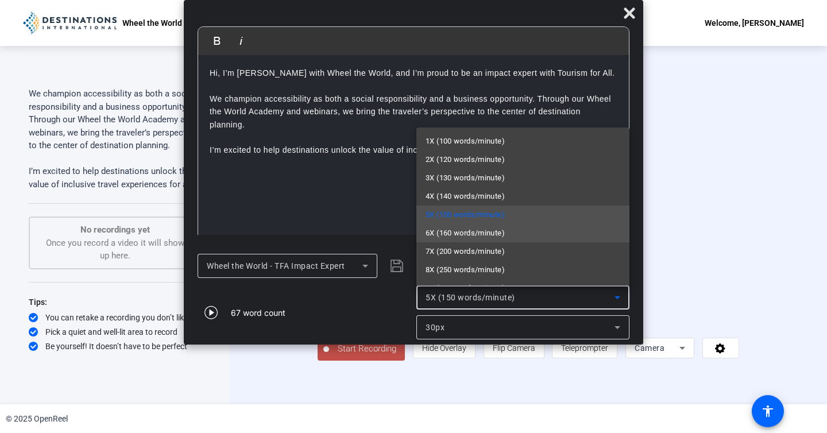
click at [491, 236] on span "6X (160 words/minute)" at bounding box center [465, 233] width 79 height 14
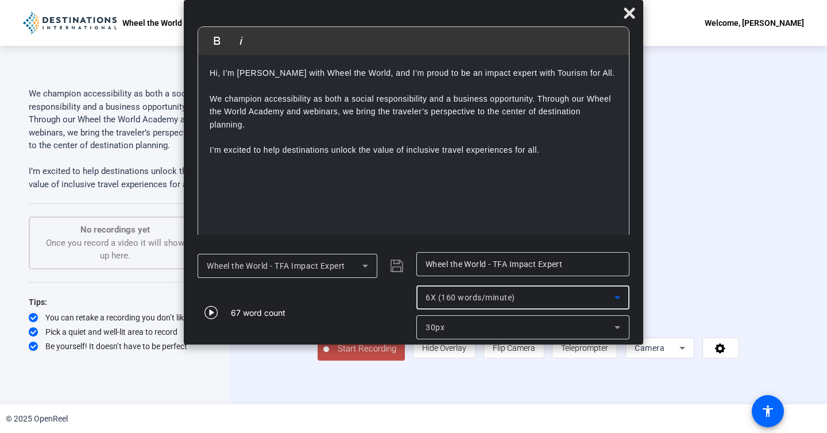
click at [325, 268] on span "Wheel the World - TFA Impact Expert" at bounding box center [276, 265] width 138 height 9
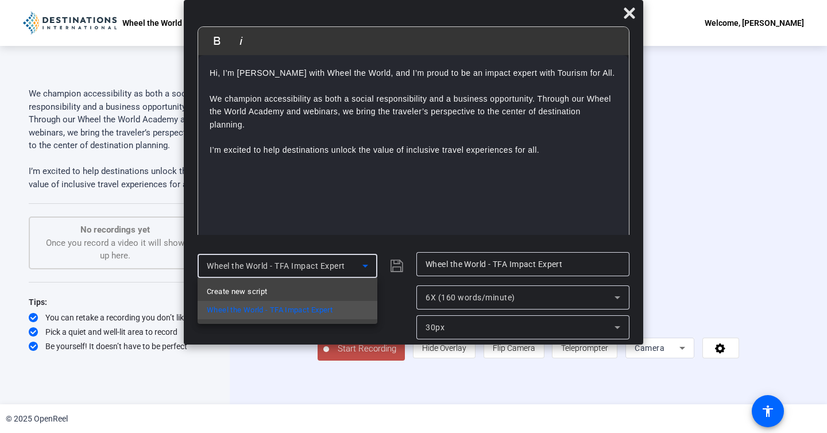
click at [338, 147] on div at bounding box center [413, 216] width 827 height 433
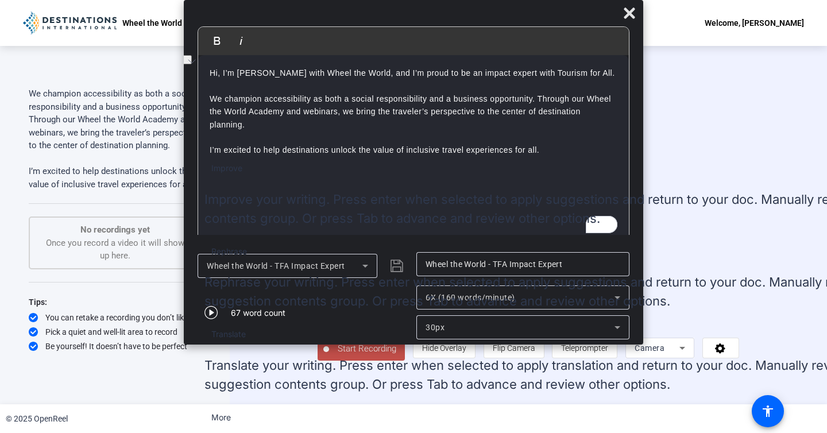
drag, startPoint x: 545, startPoint y: 159, endPoint x: 200, endPoint y: 156, distance: 345.2
click at [200, 156] on div "Hi, I’m [PERSON_NAME] with Wheel the World, and I’m proud to be an impact exper…" at bounding box center [413, 150] width 431 height 190
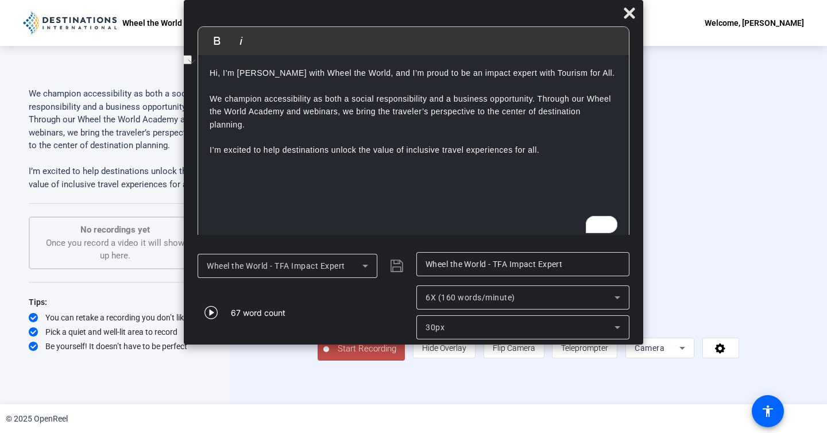
click at [315, 105] on p "We champion accessibility as both a social responsibility and a business opport…" at bounding box center [414, 111] width 408 height 64
drag, startPoint x: 563, startPoint y: 152, endPoint x: 167, endPoint y: 75, distance: 403.0
click at [167, 75] on body "Accessibility Screen-Reader Guide, Feedback, and Issue Reporting | New window W…" at bounding box center [413, 216] width 827 height 433
copy div "Hi, I’m [PERSON_NAME] with Wheel the World, and I’m proud to be an impact exper…"
click at [360, 268] on icon at bounding box center [365, 266] width 14 height 14
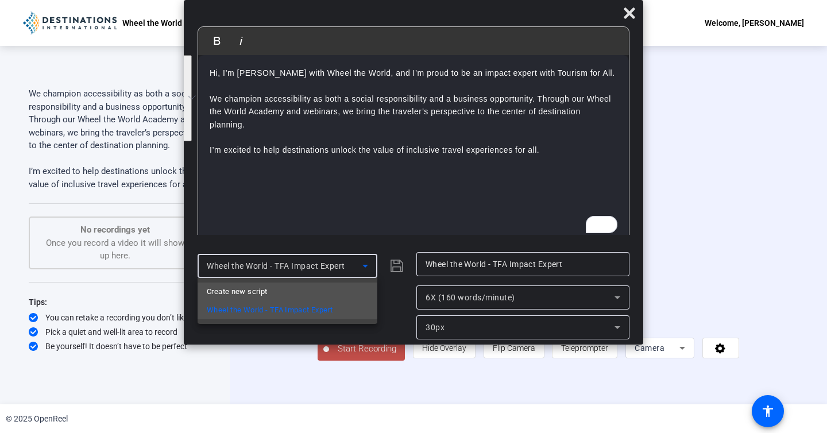
click at [324, 291] on mat-option "Create new script" at bounding box center [288, 292] width 180 height 18
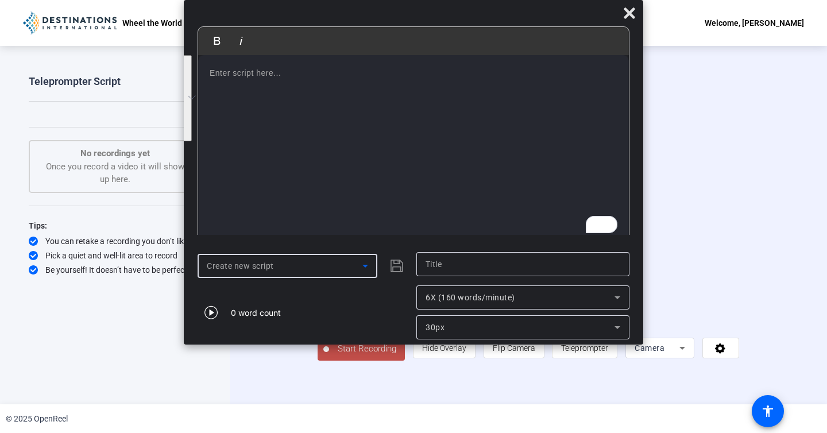
scroll to position [0, 0]
click at [333, 90] on div "To enrich screen reader interactions, please activate Accessibility in Grammarl…" at bounding box center [413, 150] width 431 height 190
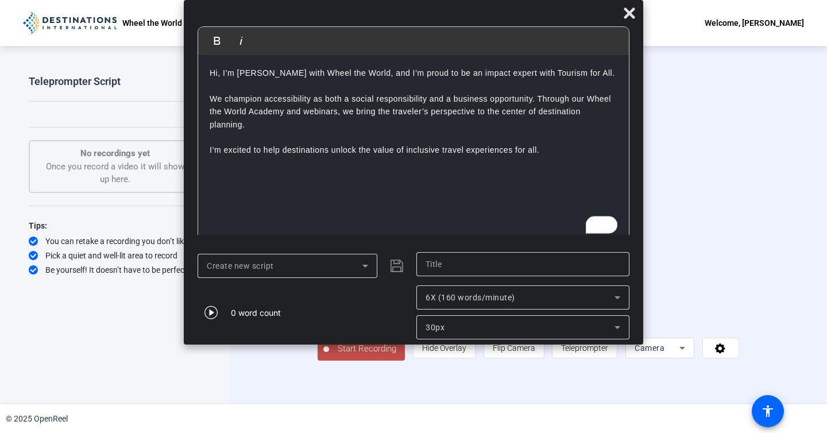
click at [337, 123] on p "We champion accessibility as both a social responsibility and a business opport…" at bounding box center [414, 111] width 408 height 64
drag, startPoint x: 440, startPoint y: 149, endPoint x: 413, endPoint y: 149, distance: 27.0
click at [413, 149] on p "I’m excited to help destinations unlock the value of inclusive travel experienc…" at bounding box center [414, 150] width 408 height 13
click at [474, 153] on p "I’m excited to help destinations unlock the value of accessible travel experien…" at bounding box center [414, 150] width 408 height 13
click at [601, 143] on p "We champion accessibility as both a social responsibility and a business opport…" at bounding box center [414, 111] width 408 height 64
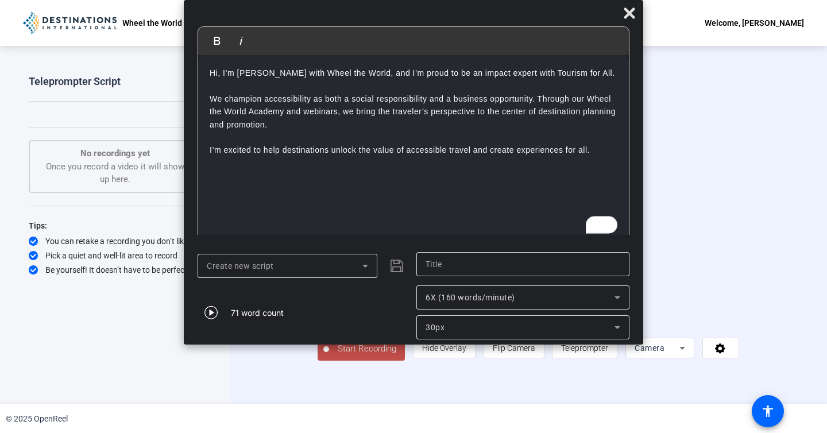
click at [594, 148] on p "I’m excited to help destinations unlock the value of accessible travel and crea…" at bounding box center [414, 150] width 408 height 13
click at [451, 99] on p "We champion accessibility as both a social responsibility and a business opport…" at bounding box center [414, 111] width 408 height 64
click at [342, 298] on div "71 word count" at bounding box center [304, 312] width 213 height 54
click at [399, 271] on div "Create new script" at bounding box center [304, 266] width 213 height 28
click at [401, 271] on div "Create new script" at bounding box center [304, 266] width 213 height 28
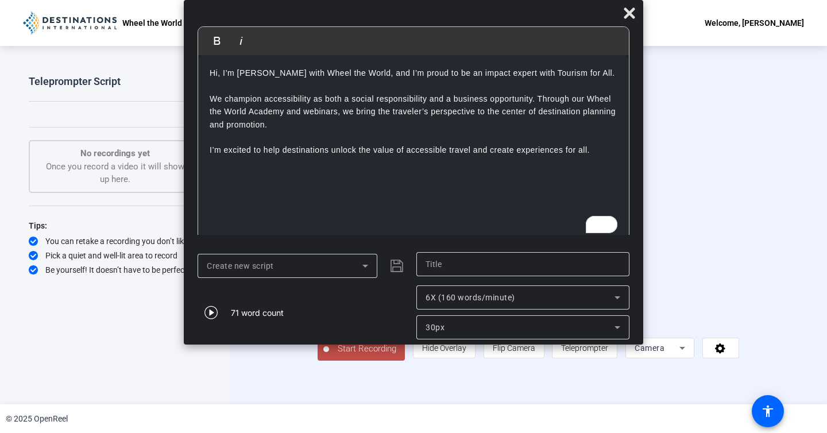
click at [384, 292] on div "71 word count" at bounding box center [304, 312] width 213 height 54
click at [363, 267] on icon at bounding box center [365, 266] width 14 height 14
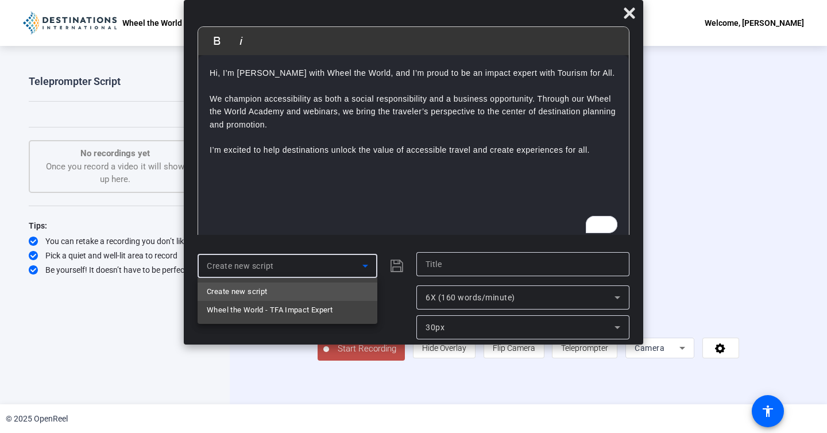
click at [397, 299] on div at bounding box center [413, 216] width 827 height 433
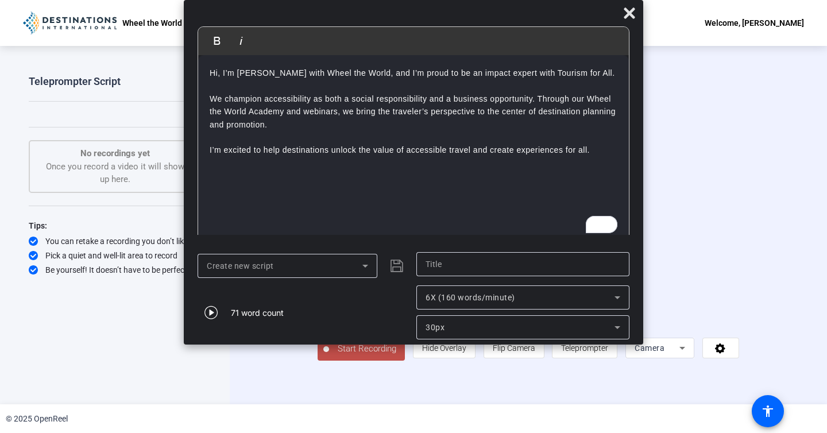
click at [438, 272] on div at bounding box center [523, 264] width 195 height 24
type input "WTW Academy"
click at [378, 289] on div "71 word count" at bounding box center [304, 312] width 213 height 54
click at [395, 267] on icon "submit" at bounding box center [397, 266] width 13 height 13
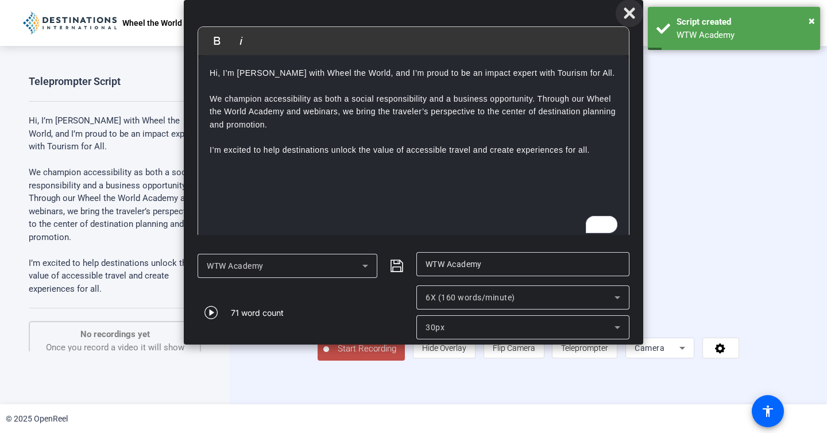
click at [629, 9] on icon at bounding box center [630, 13] width 14 height 14
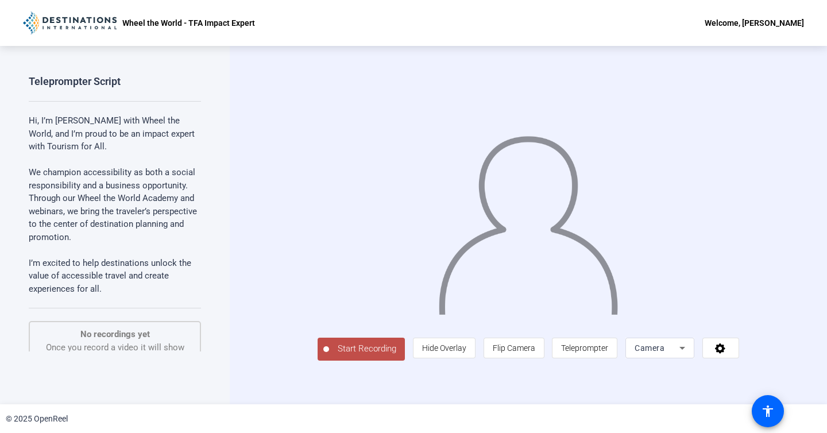
click at [329, 356] on span "Start Recording" at bounding box center [367, 348] width 76 height 13
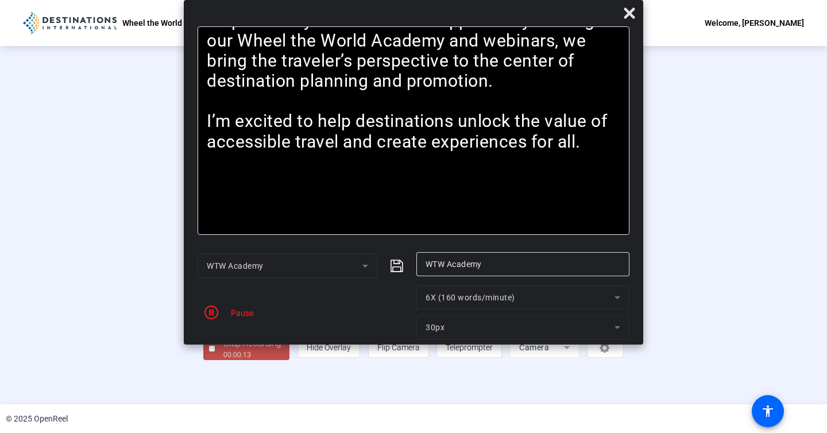
click at [238, 316] on div "Pause" at bounding box center [239, 313] width 29 height 12
click at [223, 314] on span "button" at bounding box center [212, 313] width 28 height 28
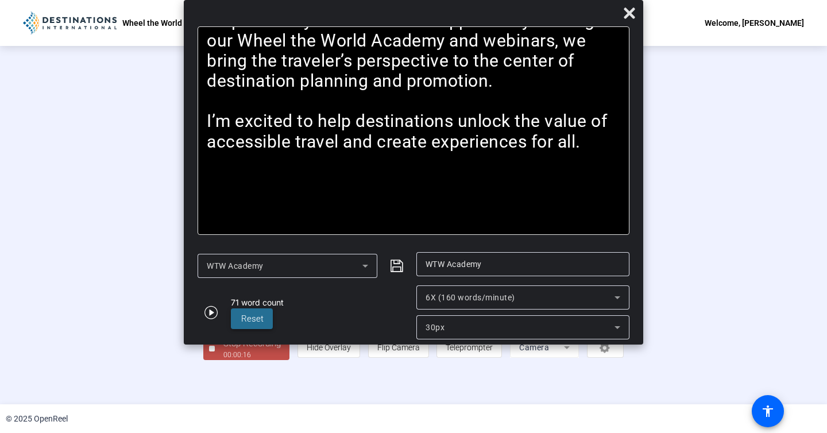
click at [256, 319] on span "Reset" at bounding box center [252, 319] width 22 height 10
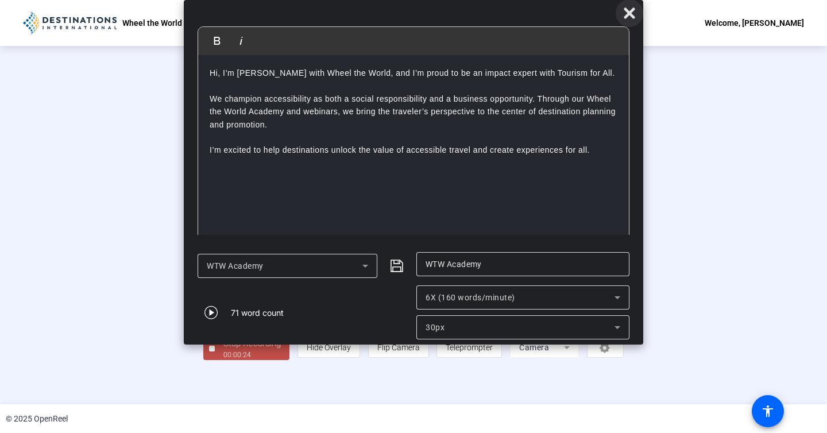
click at [629, 17] on icon at bounding box center [630, 13] width 14 height 14
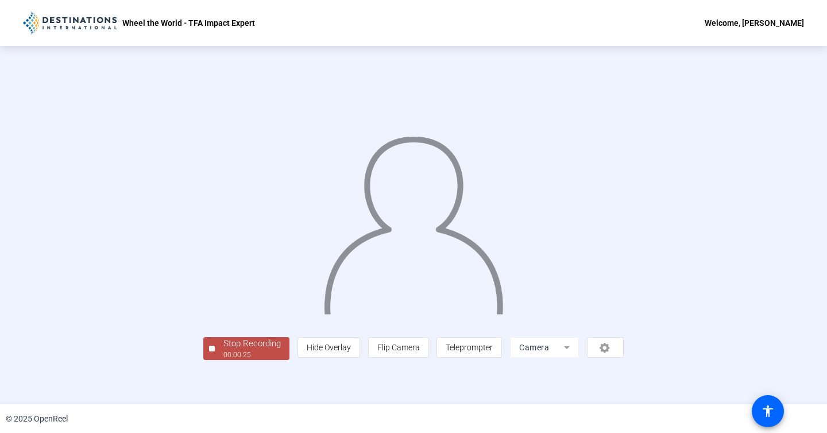
scroll to position [28, 0]
click at [223, 350] on div "Stop Recording" at bounding box center [251, 343] width 57 height 13
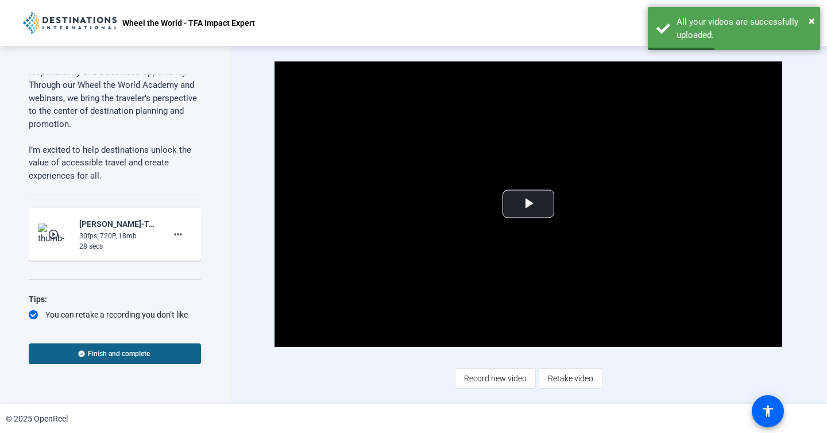
scroll to position [135, 0]
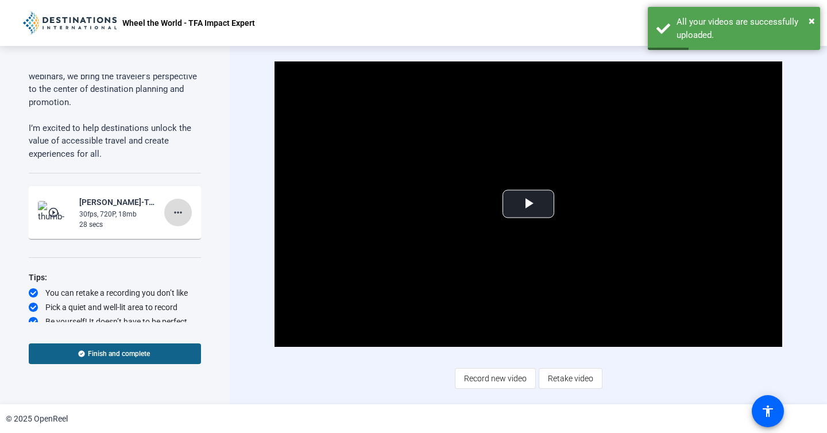
click at [179, 206] on mat-icon "more_horiz" at bounding box center [178, 213] width 14 height 14
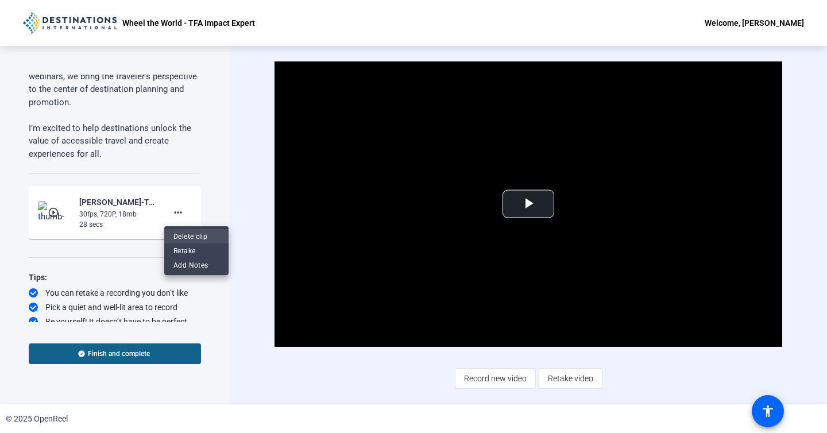
click at [190, 236] on span "Delete clip" at bounding box center [196, 237] width 46 height 14
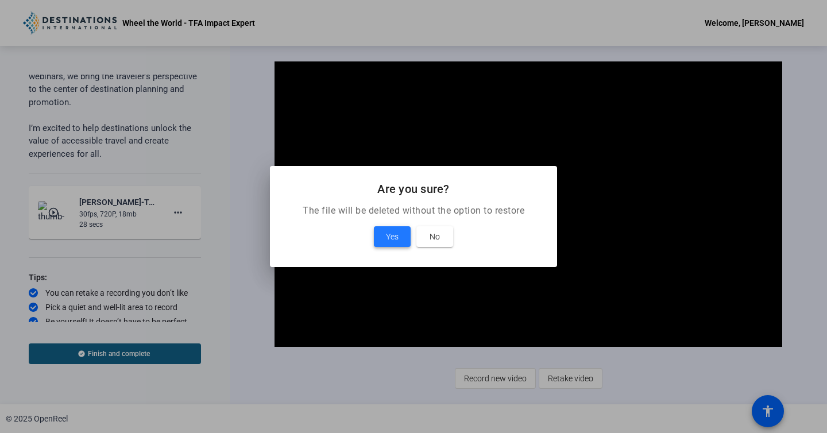
click at [397, 231] on span "Yes" at bounding box center [392, 237] width 13 height 14
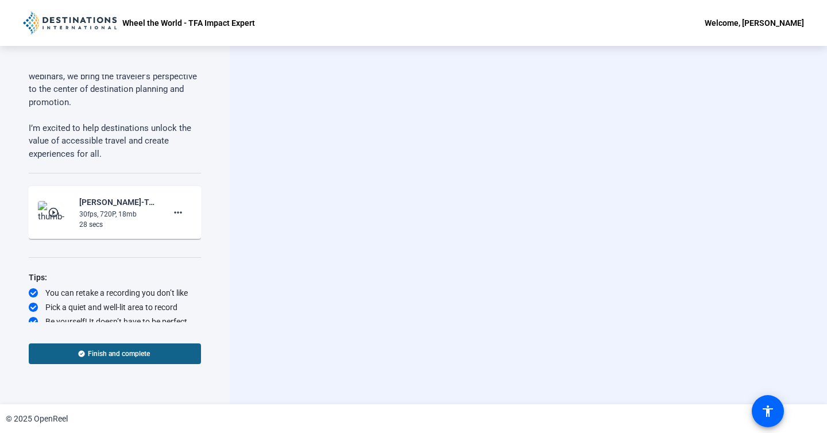
scroll to position [105, 0]
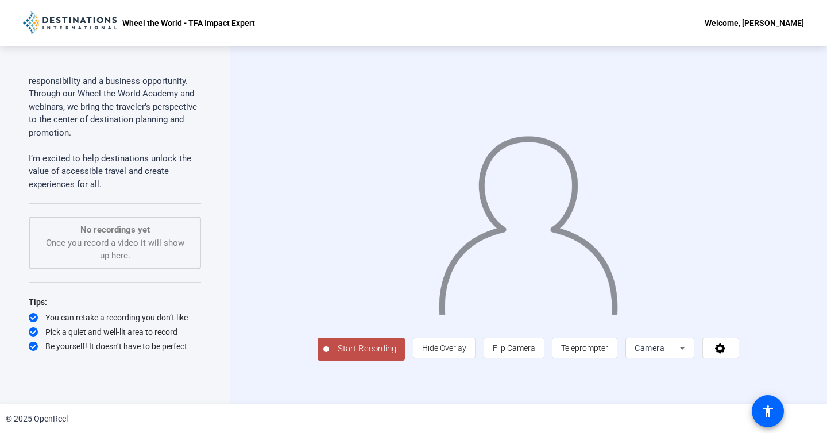
click at [329, 356] on span "Start Recording" at bounding box center [367, 348] width 76 height 13
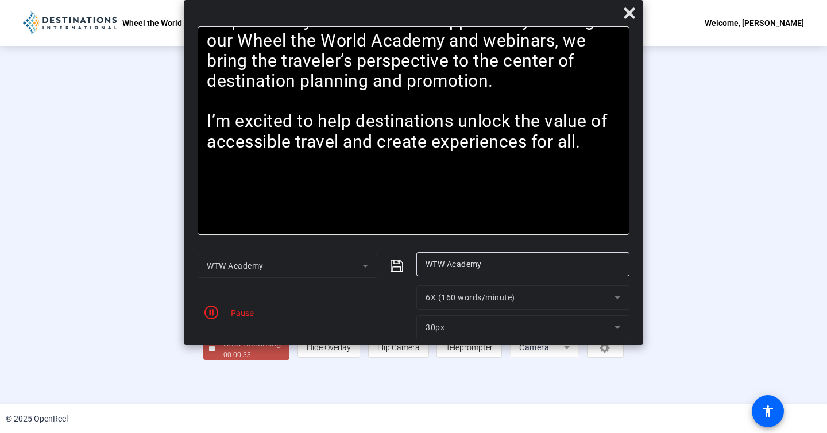
click at [233, 319] on div "Pause" at bounding box center [304, 312] width 213 height 54
click at [218, 315] on span "button" at bounding box center [212, 313] width 28 height 28
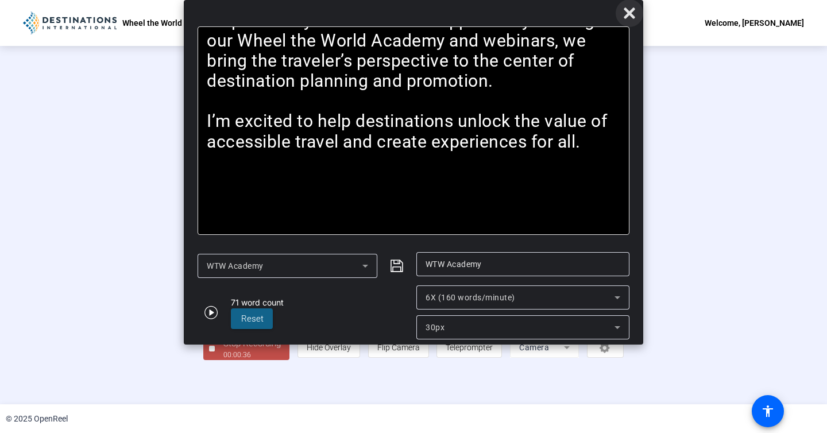
click at [627, 20] on span at bounding box center [630, 13] width 28 height 28
click at [625, 15] on icon at bounding box center [630, 13] width 14 height 14
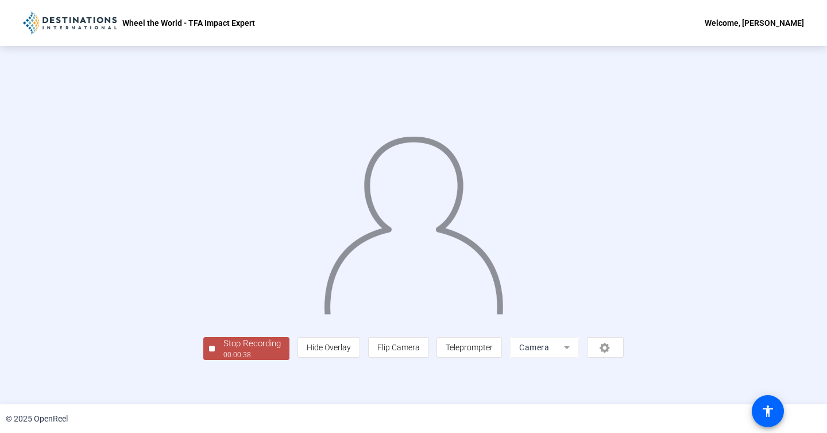
scroll to position [28, 0]
click at [223, 360] on div "00:00:39" at bounding box center [251, 355] width 57 height 10
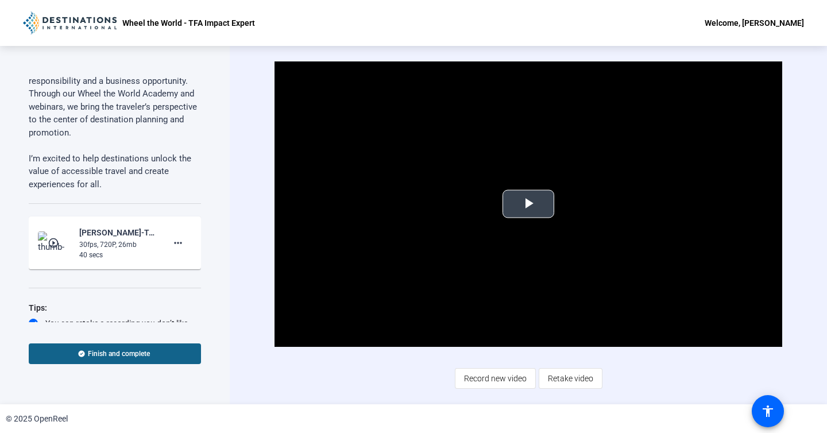
click at [528, 204] on span "Video Player" at bounding box center [528, 204] width 0 height 0
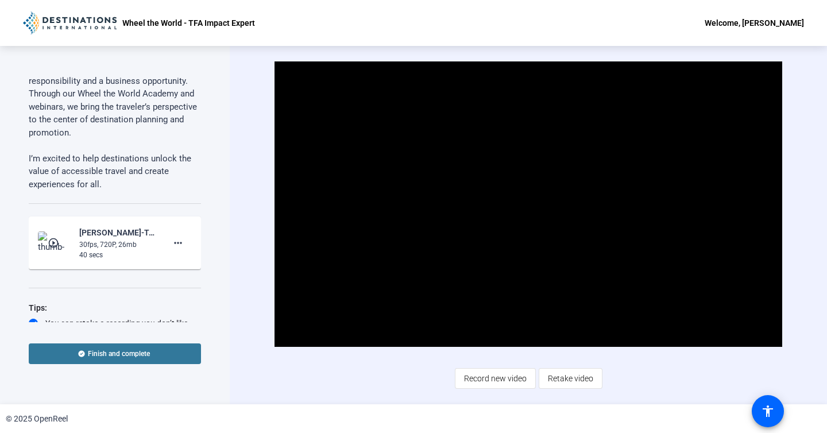
click at [149, 348] on span at bounding box center [115, 354] width 172 height 28
